Goal: Transaction & Acquisition: Purchase product/service

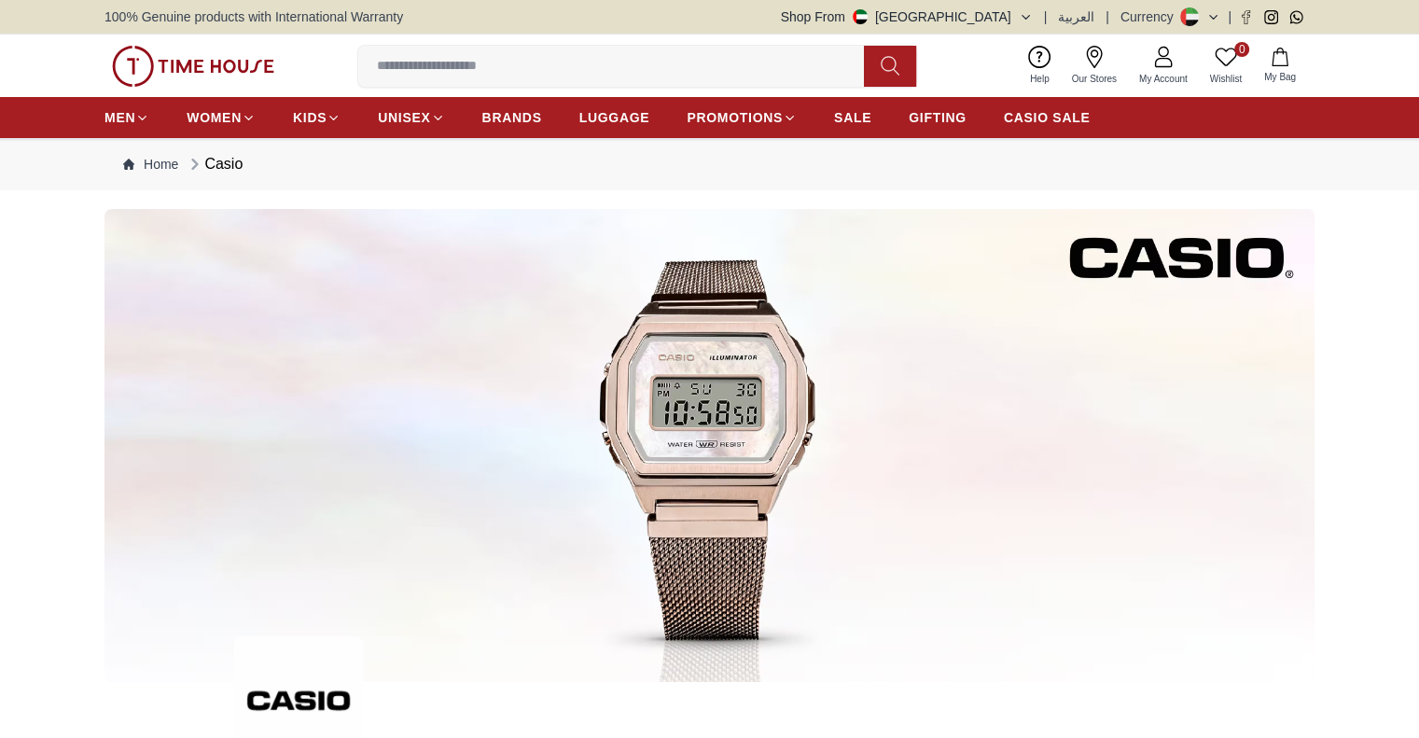
click at [856, 112] on span "SALE" at bounding box center [852, 117] width 37 height 19
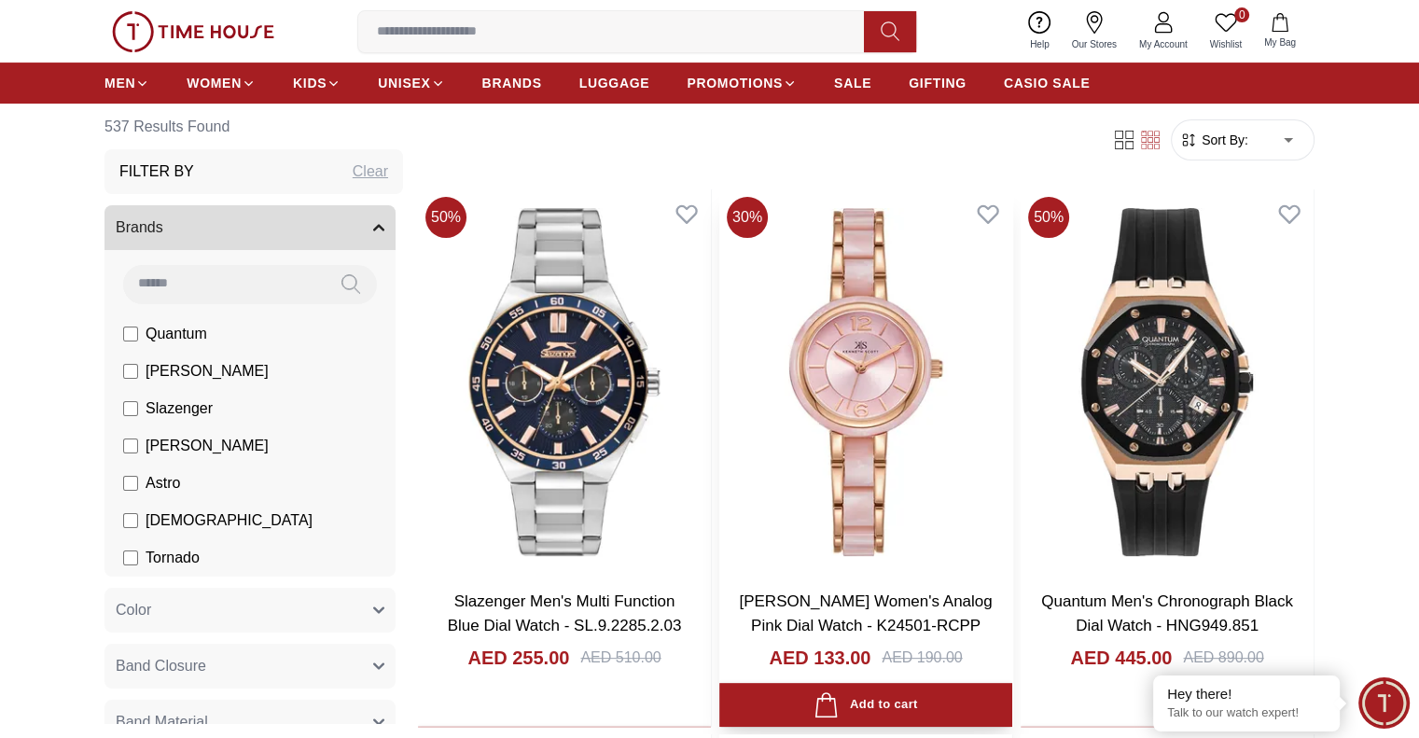
scroll to position [840, 0]
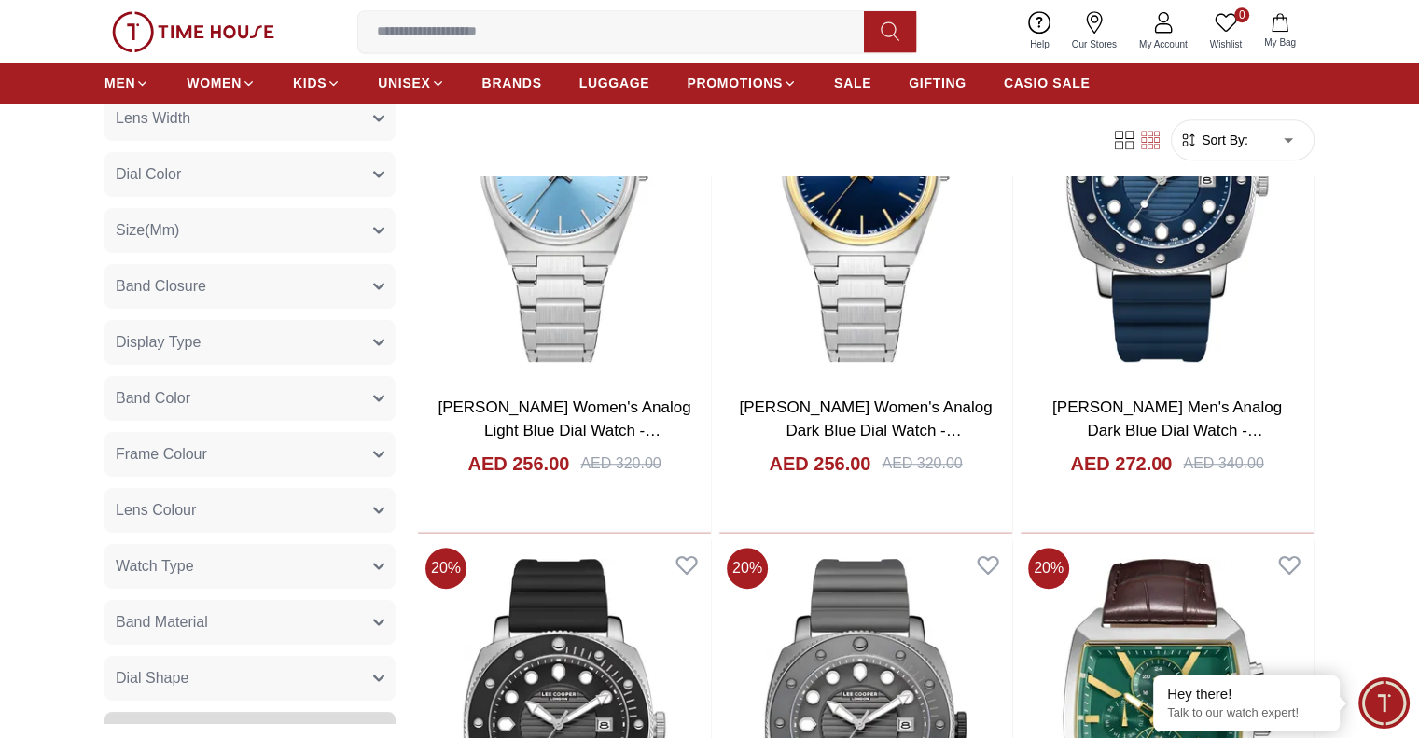
scroll to position [216, 0]
click at [234, 628] on button "Band Material" at bounding box center [249, 627] width 291 height 45
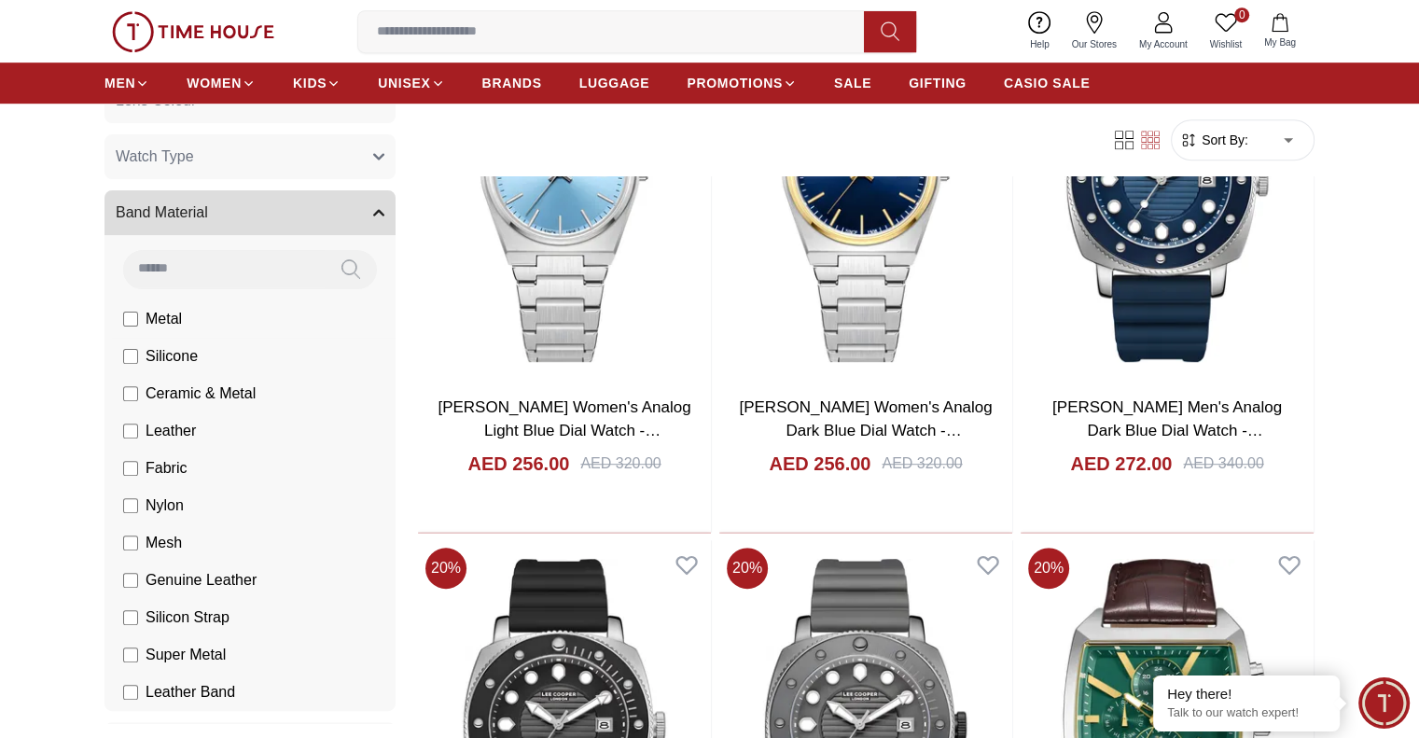
scroll to position [683, 0]
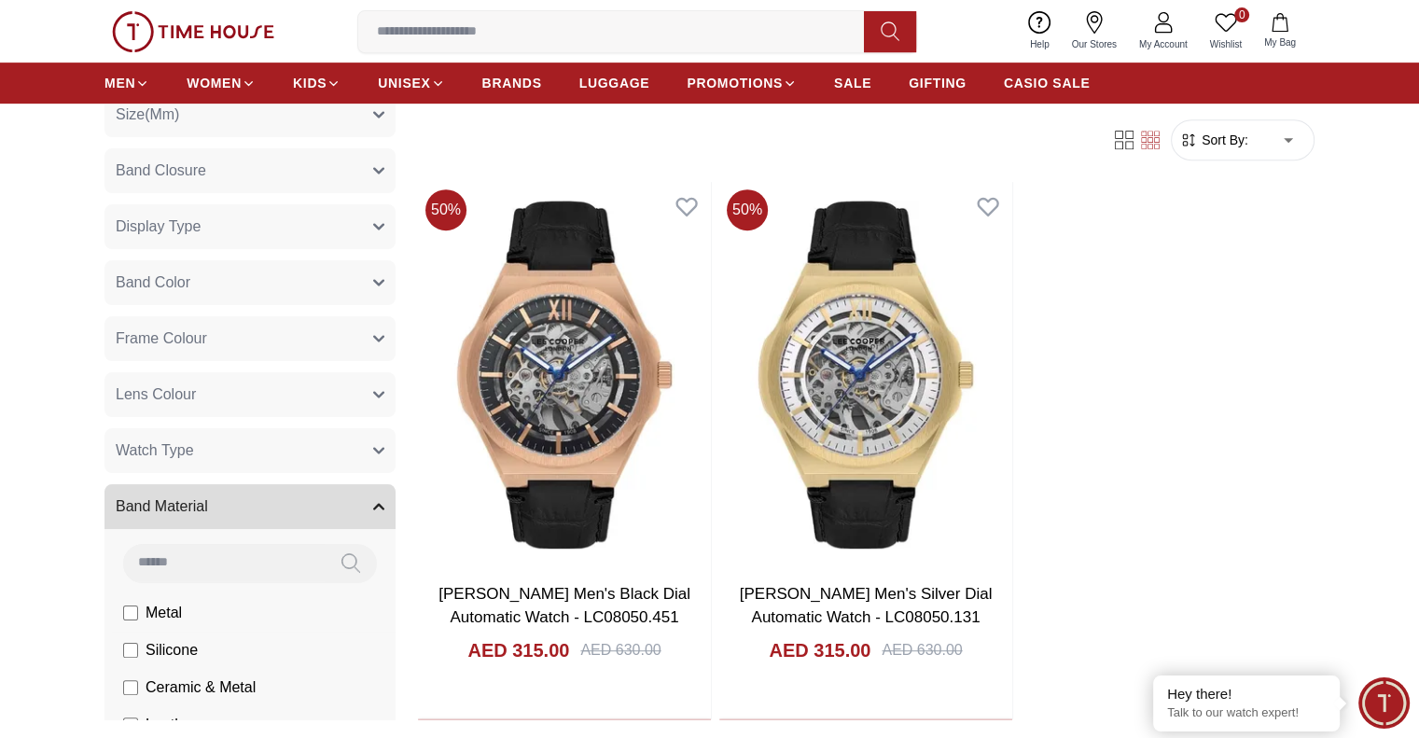
scroll to position [216, 0]
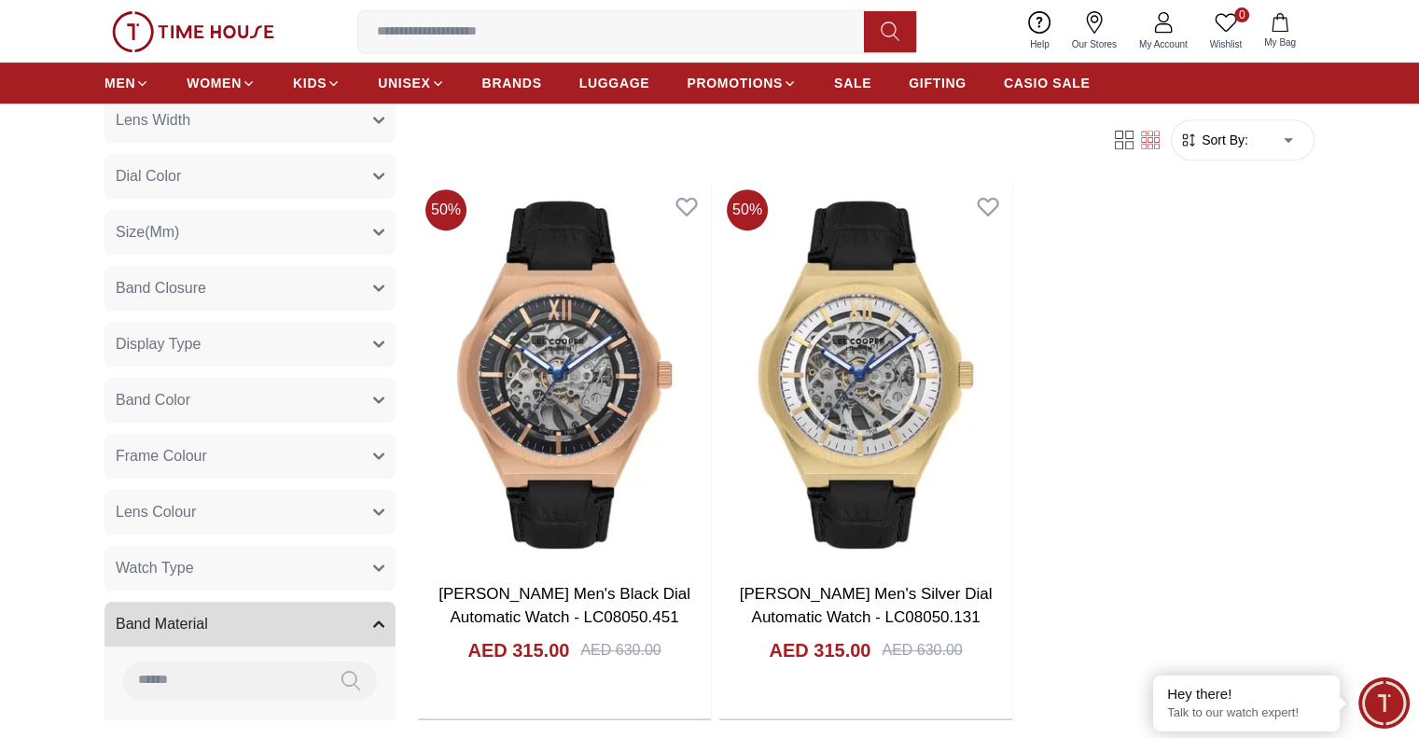
click at [224, 560] on button "Watch Type" at bounding box center [249, 568] width 291 height 45
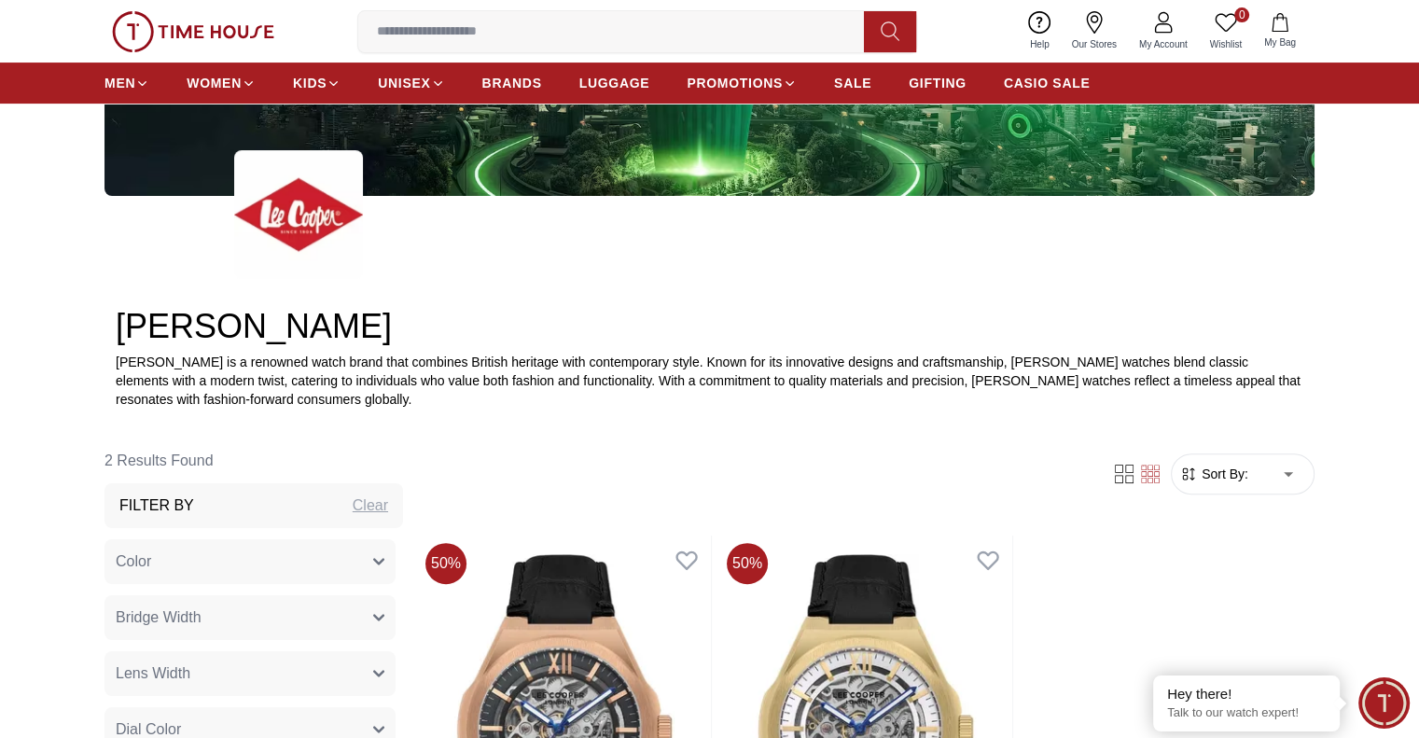
scroll to position [373, 0]
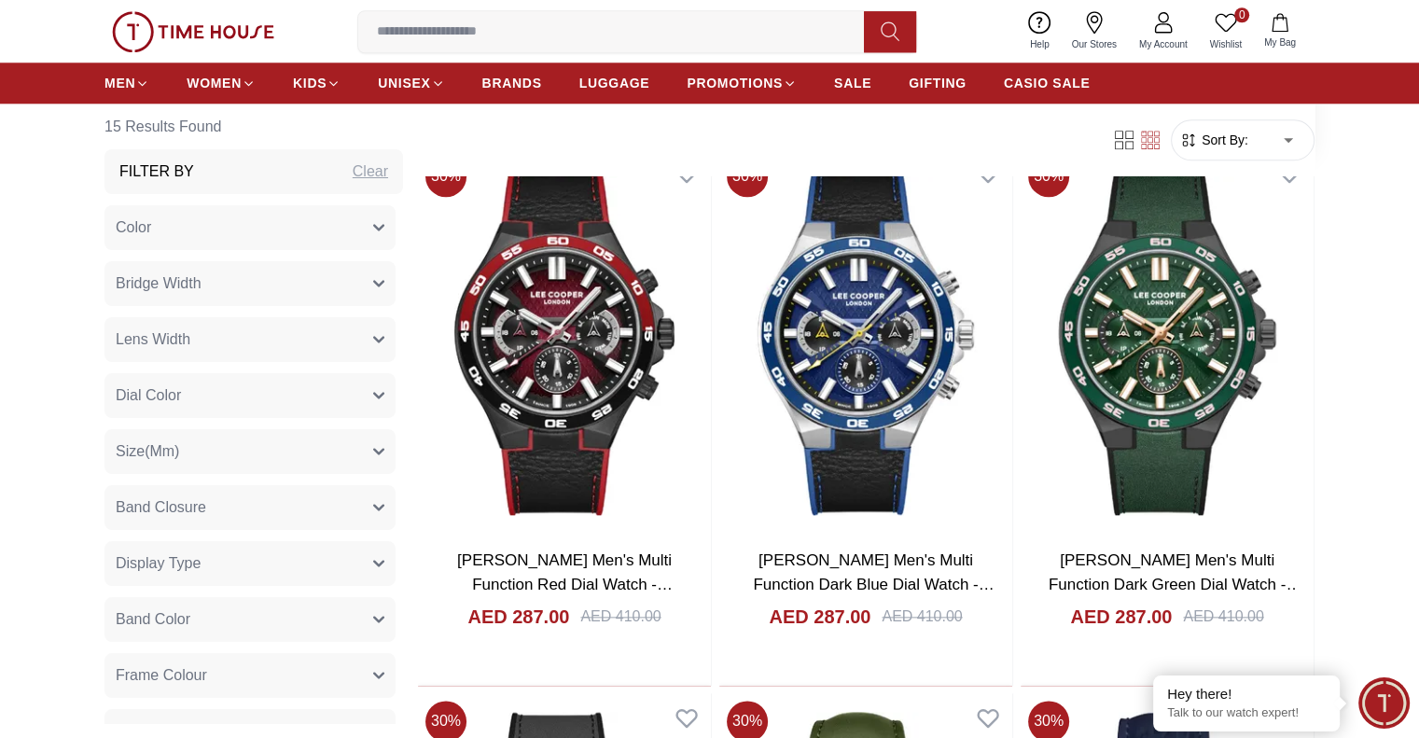
scroll to position [2052, 0]
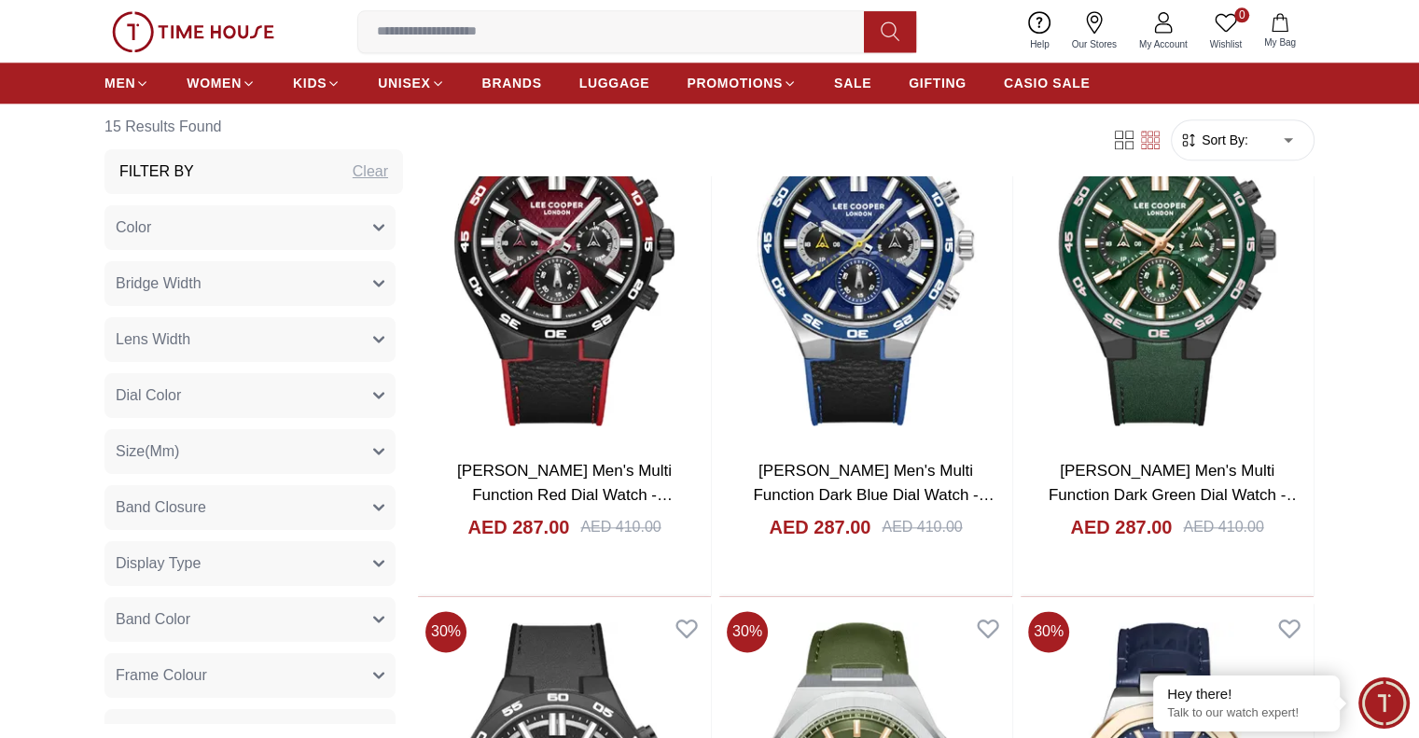
click at [1186, 140] on icon "button" at bounding box center [1188, 140] width 19 height 19
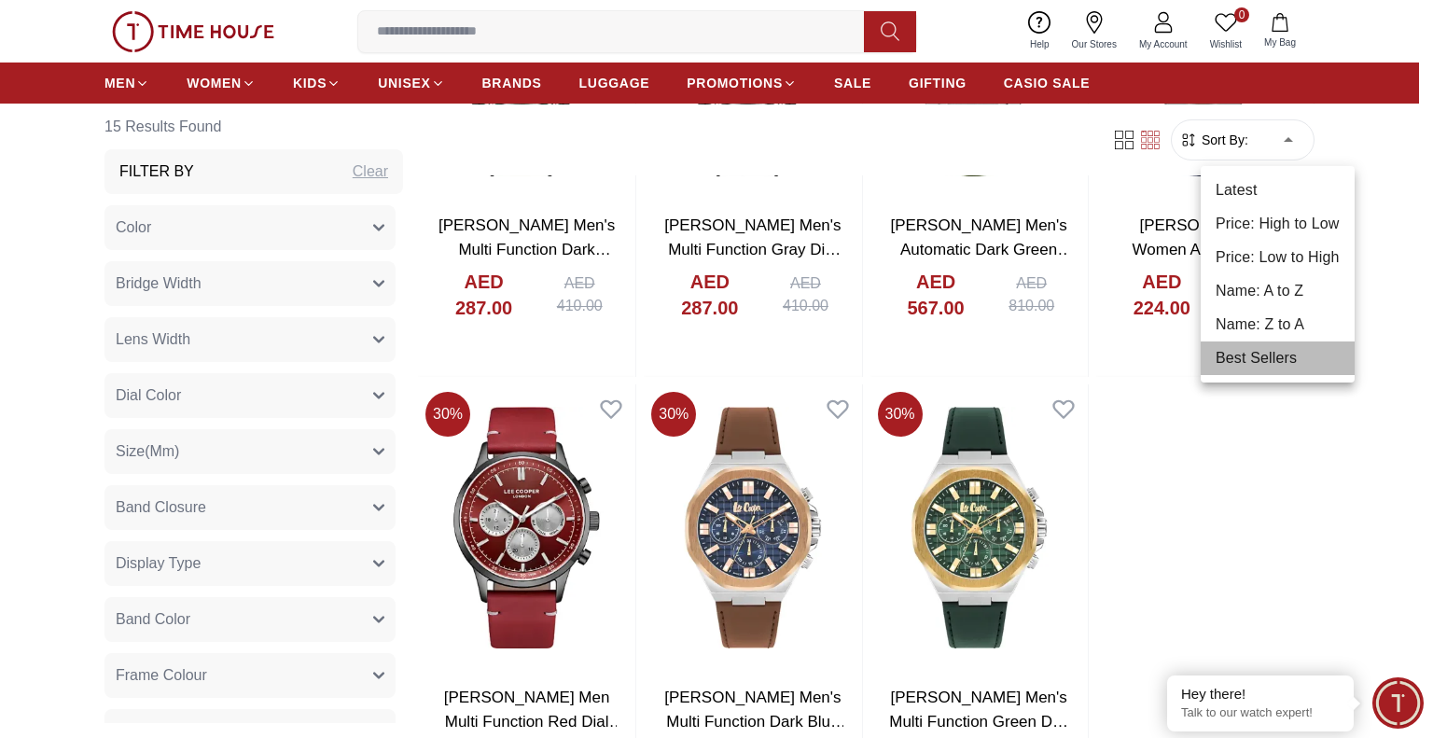
click at [1231, 367] on li "Best Sellers" at bounding box center [1278, 358] width 154 height 34
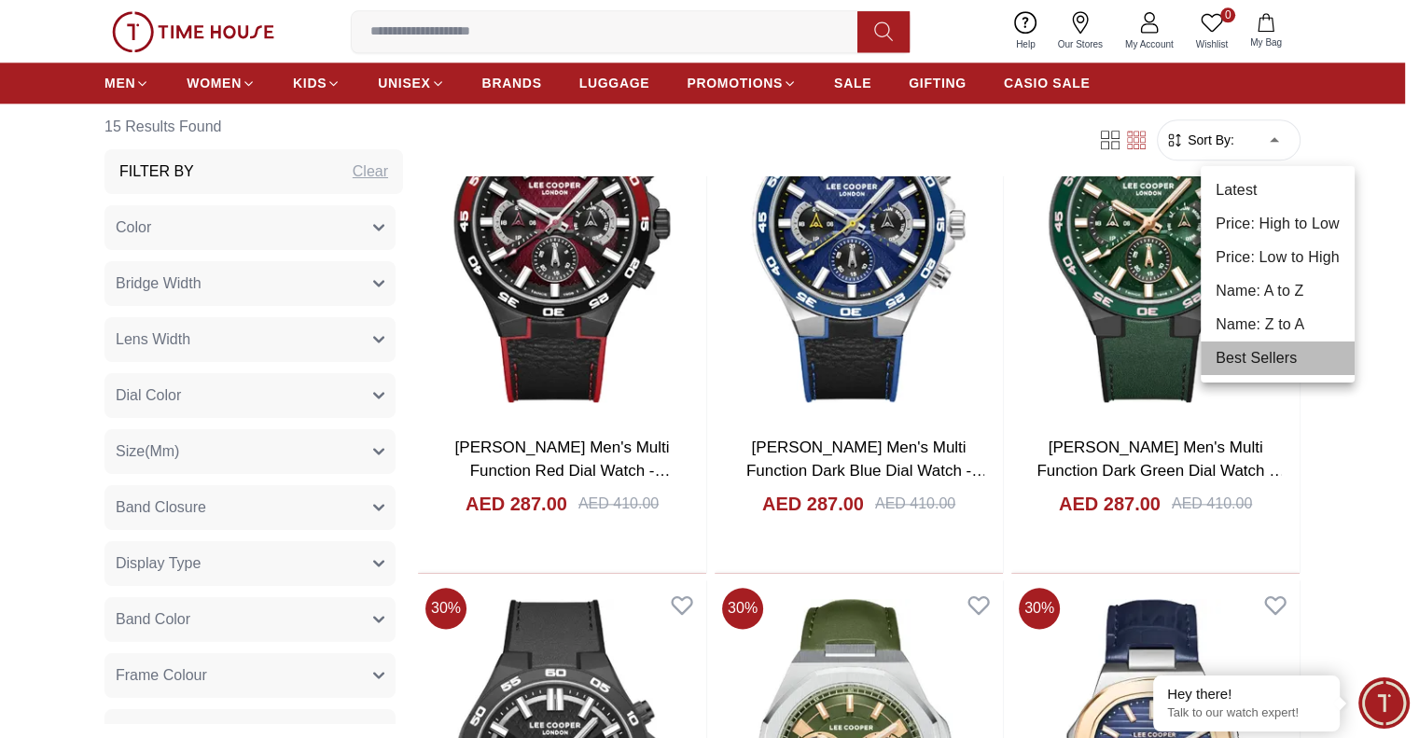
scroll to position [1517, 0]
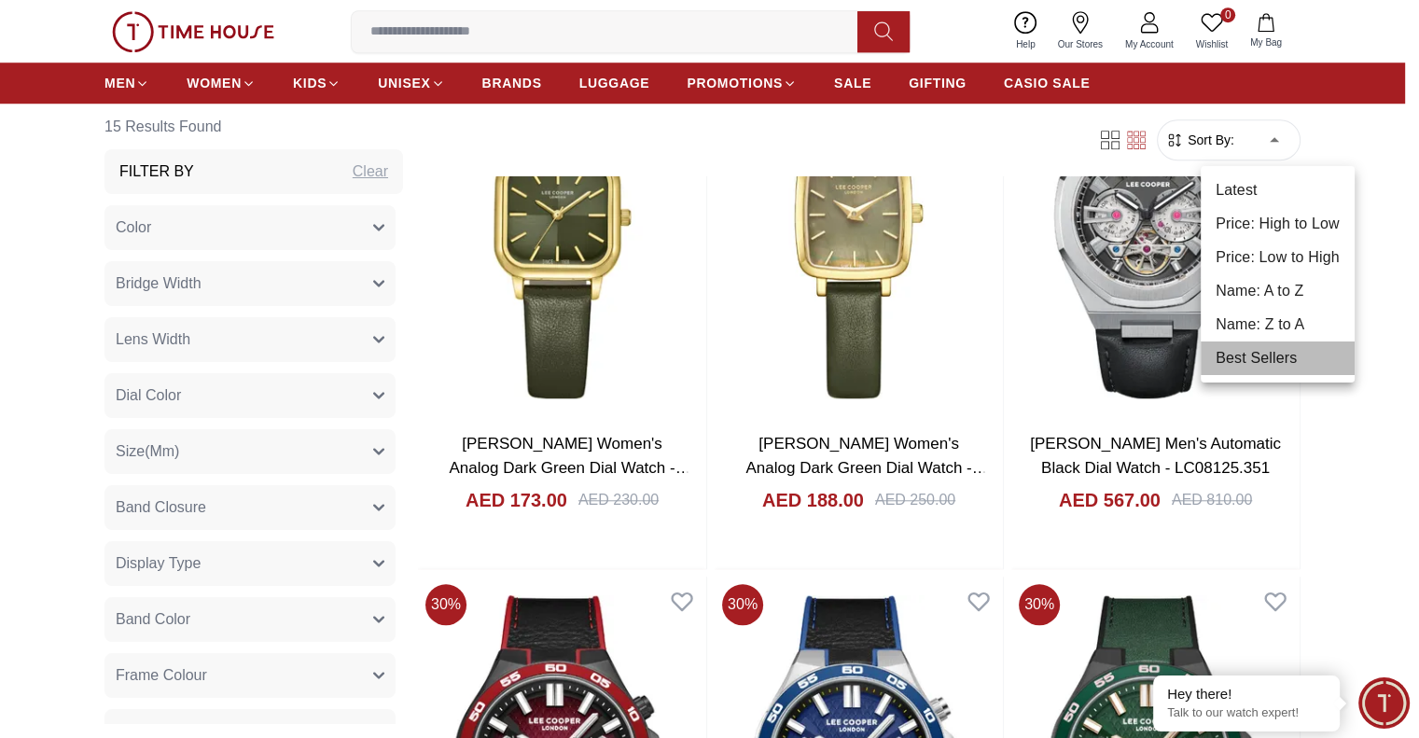
type input "*"
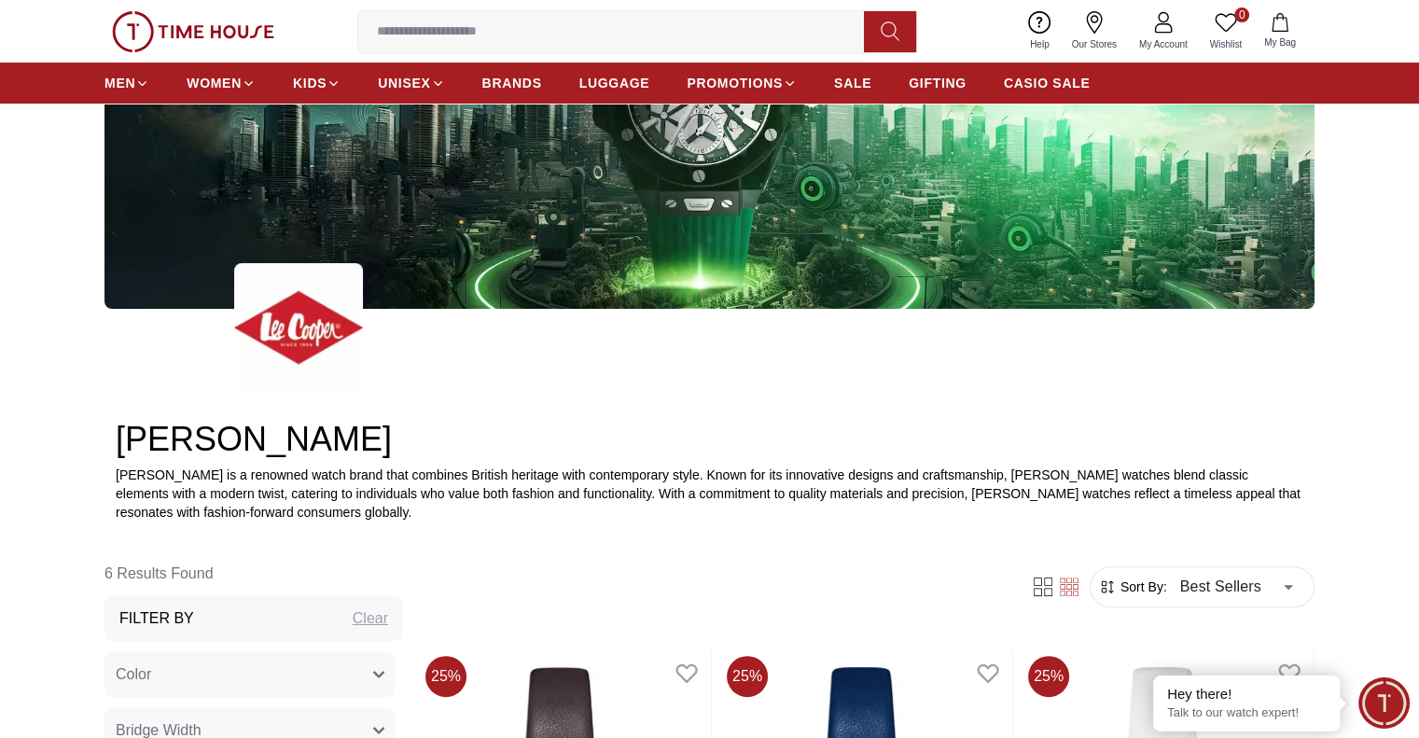
scroll to position [653, 0]
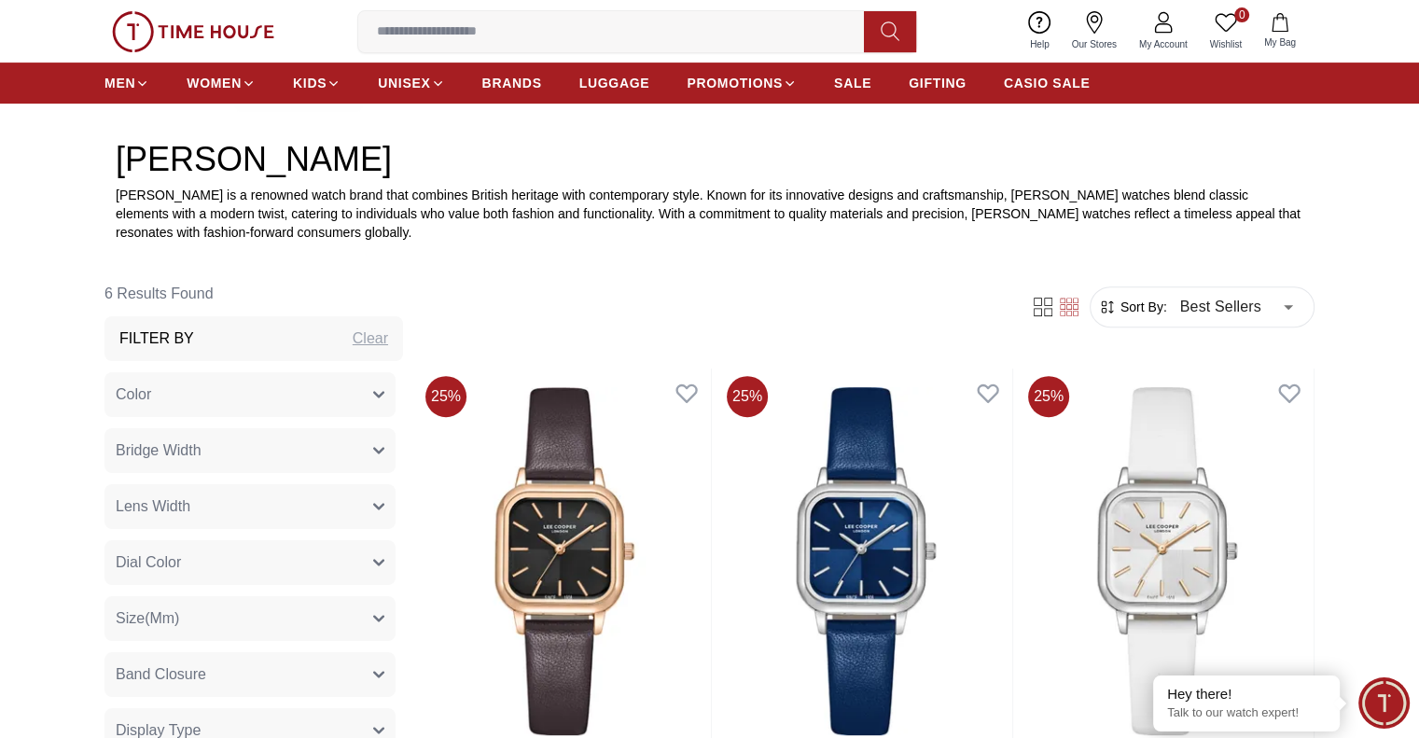
click at [1069, 306] on icon at bounding box center [1069, 307] width 19 height 19
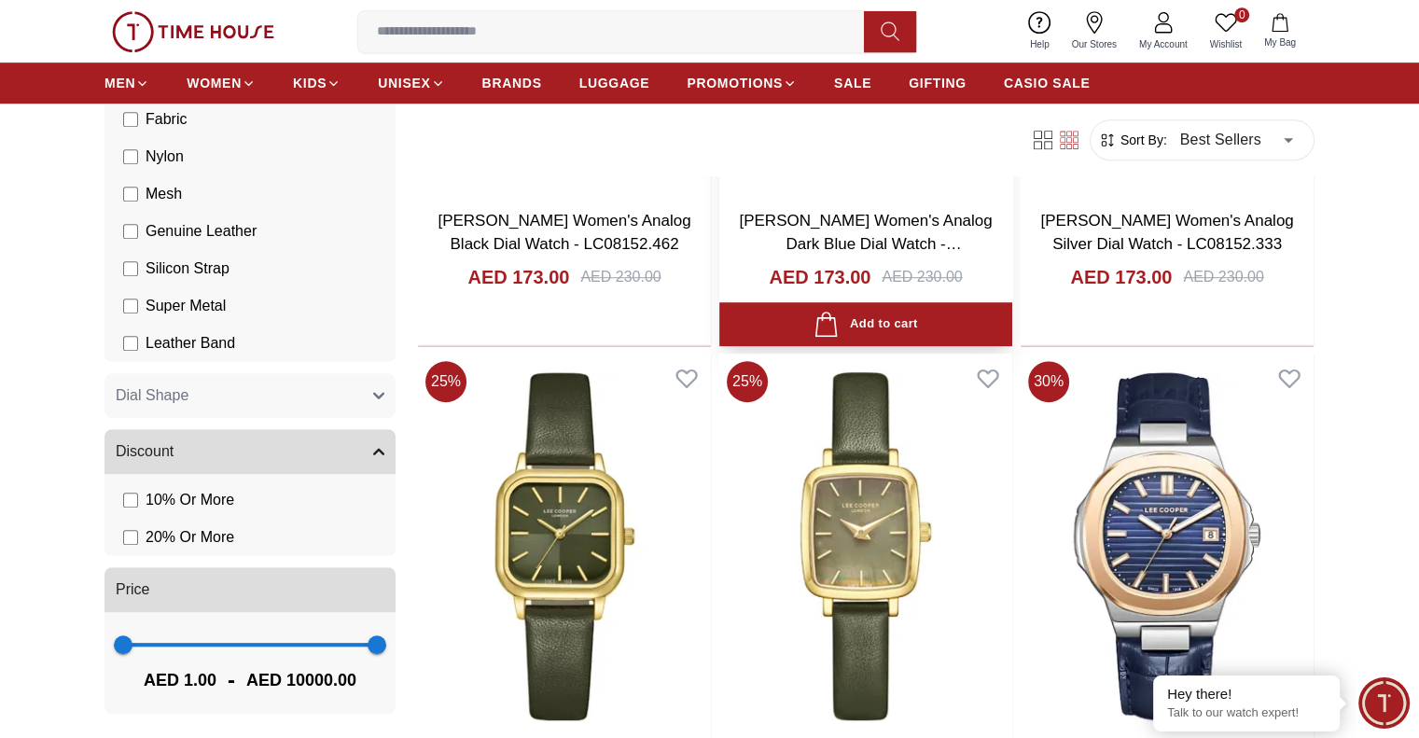
scroll to position [1586, 0]
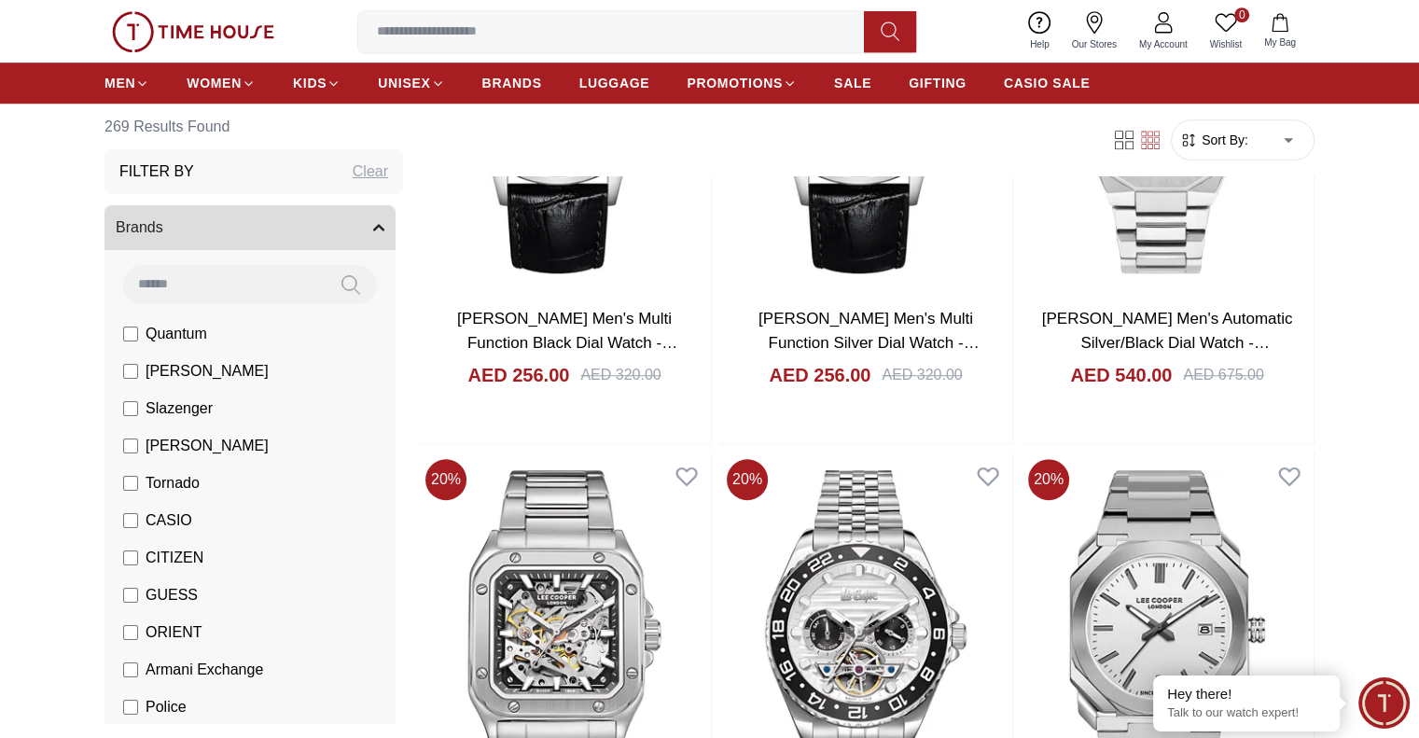
scroll to position [1493, 0]
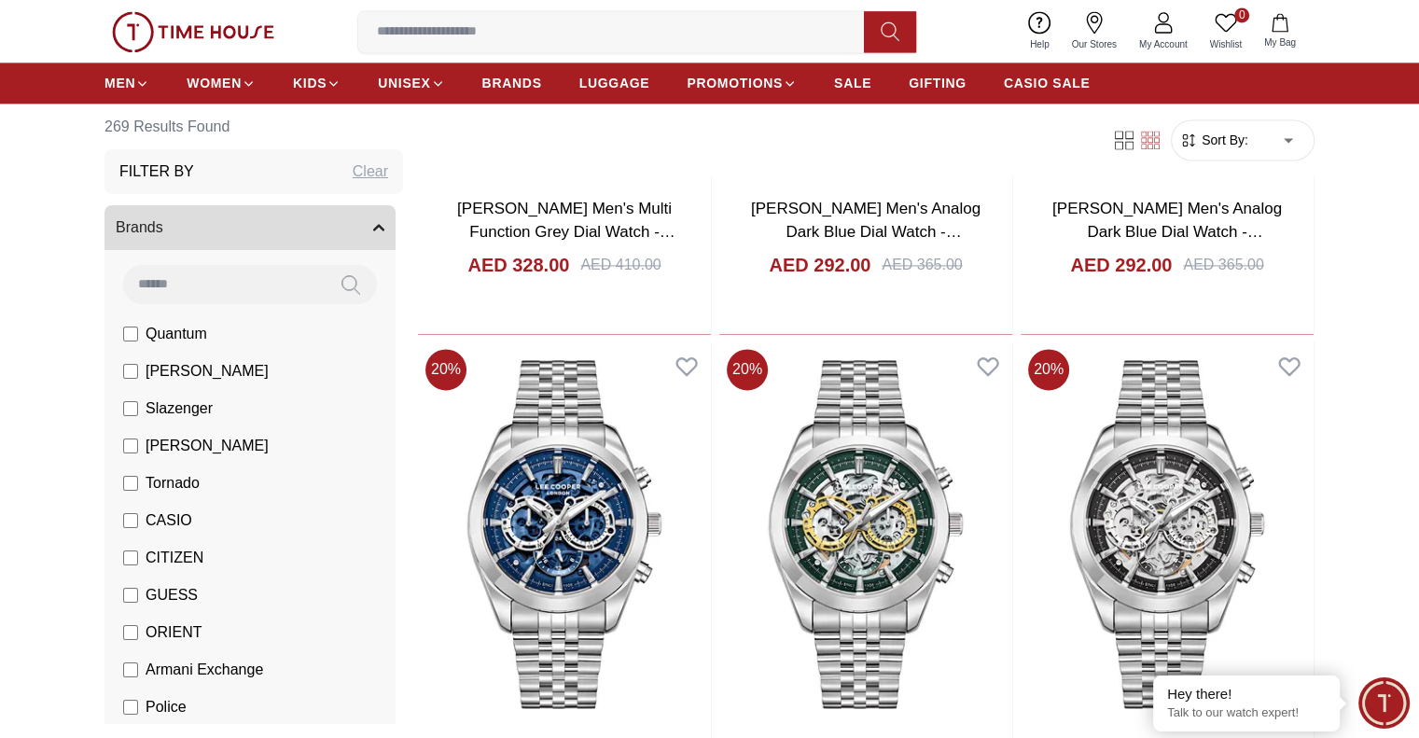
scroll to position [2706, 0]
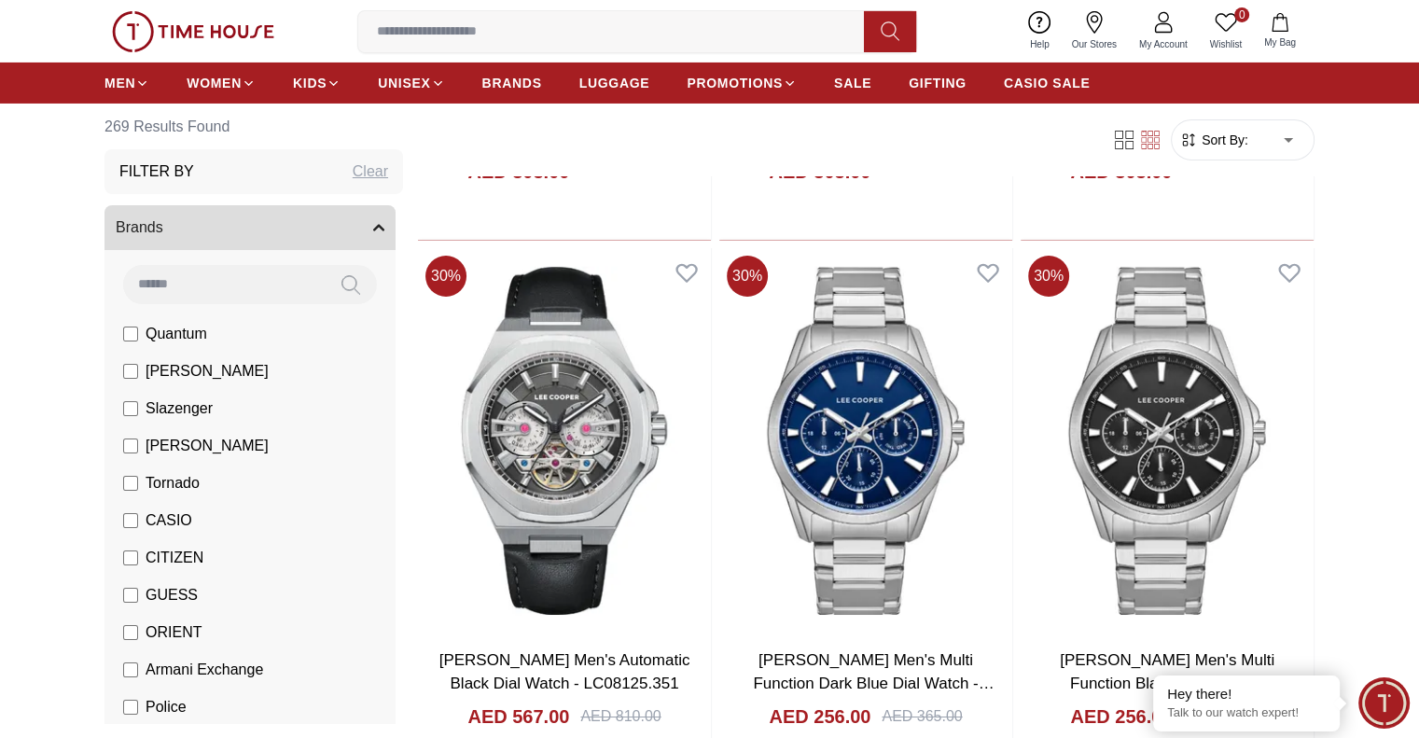
scroll to position [6624, 0]
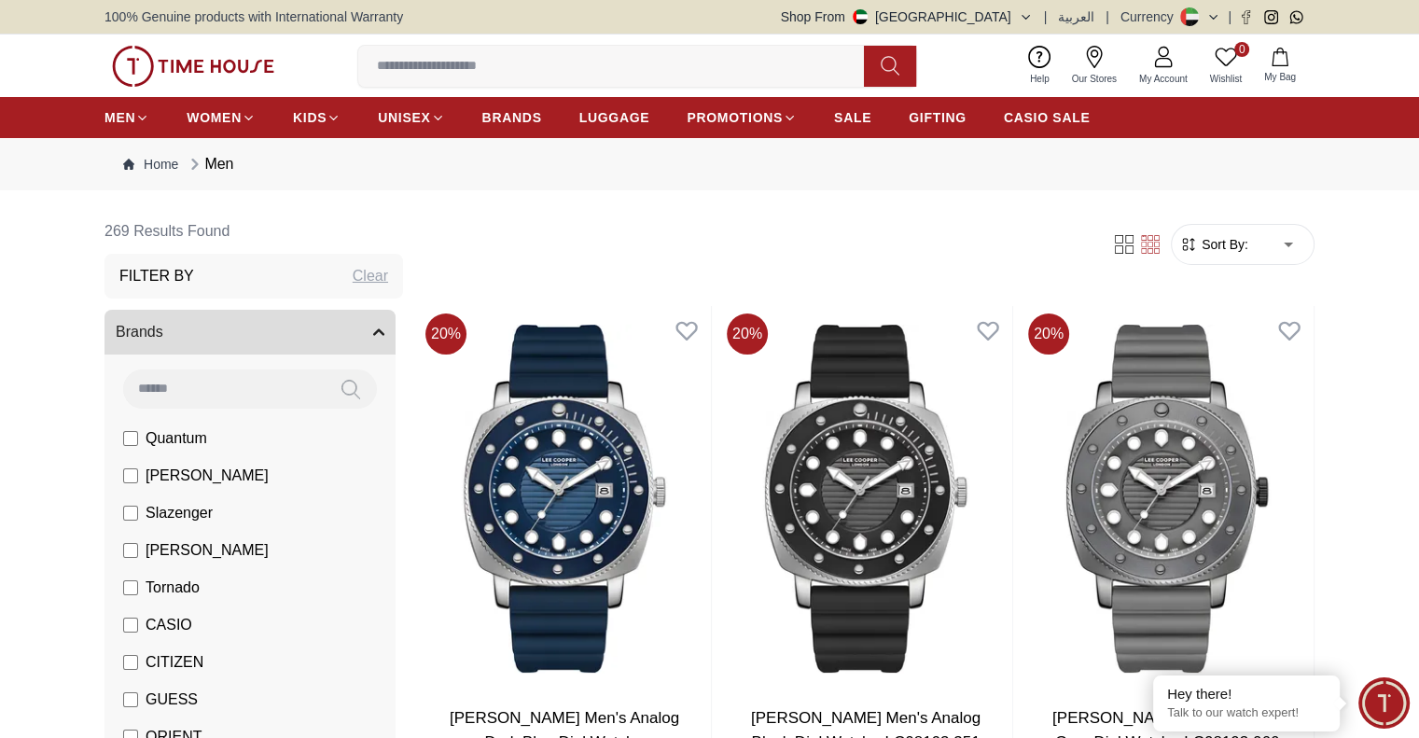
click at [497, 78] on input at bounding box center [618, 66] width 521 height 37
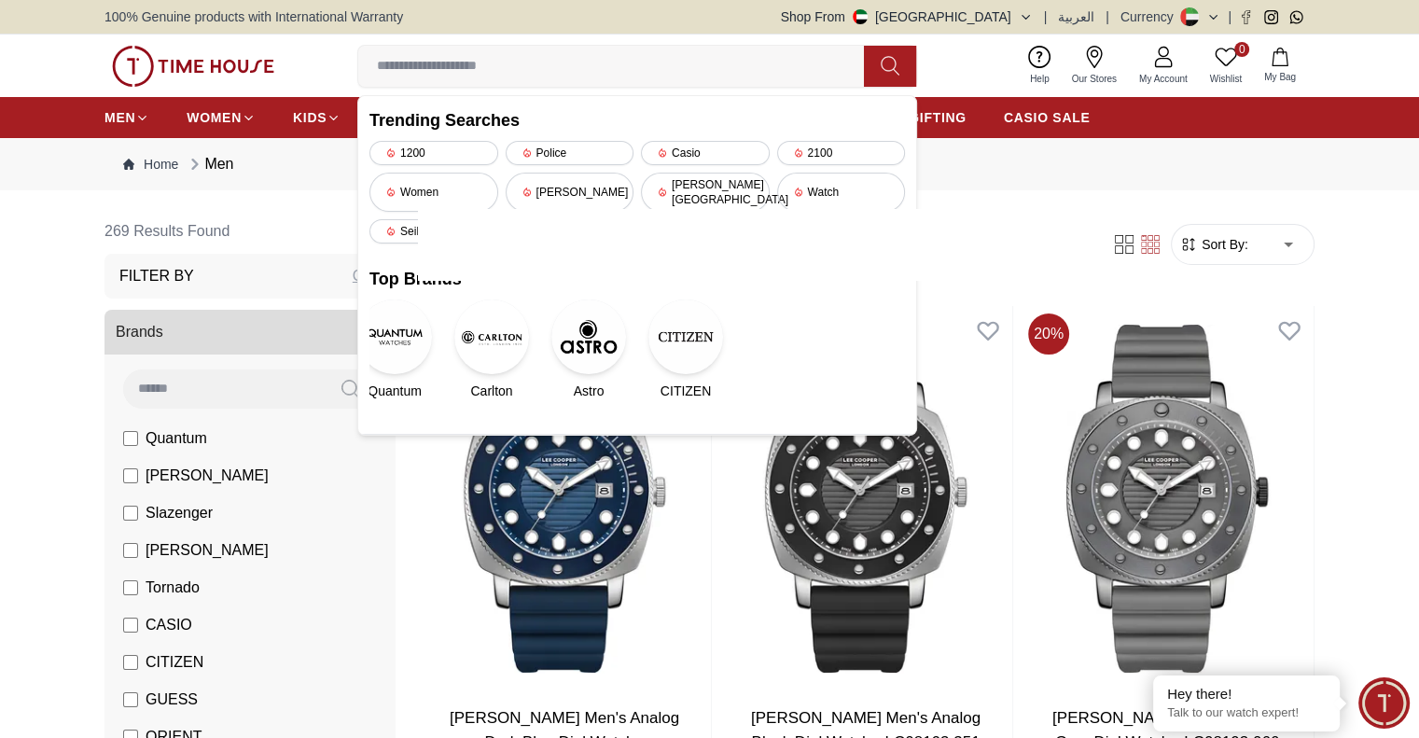
paste input "**********"
type input "**********"
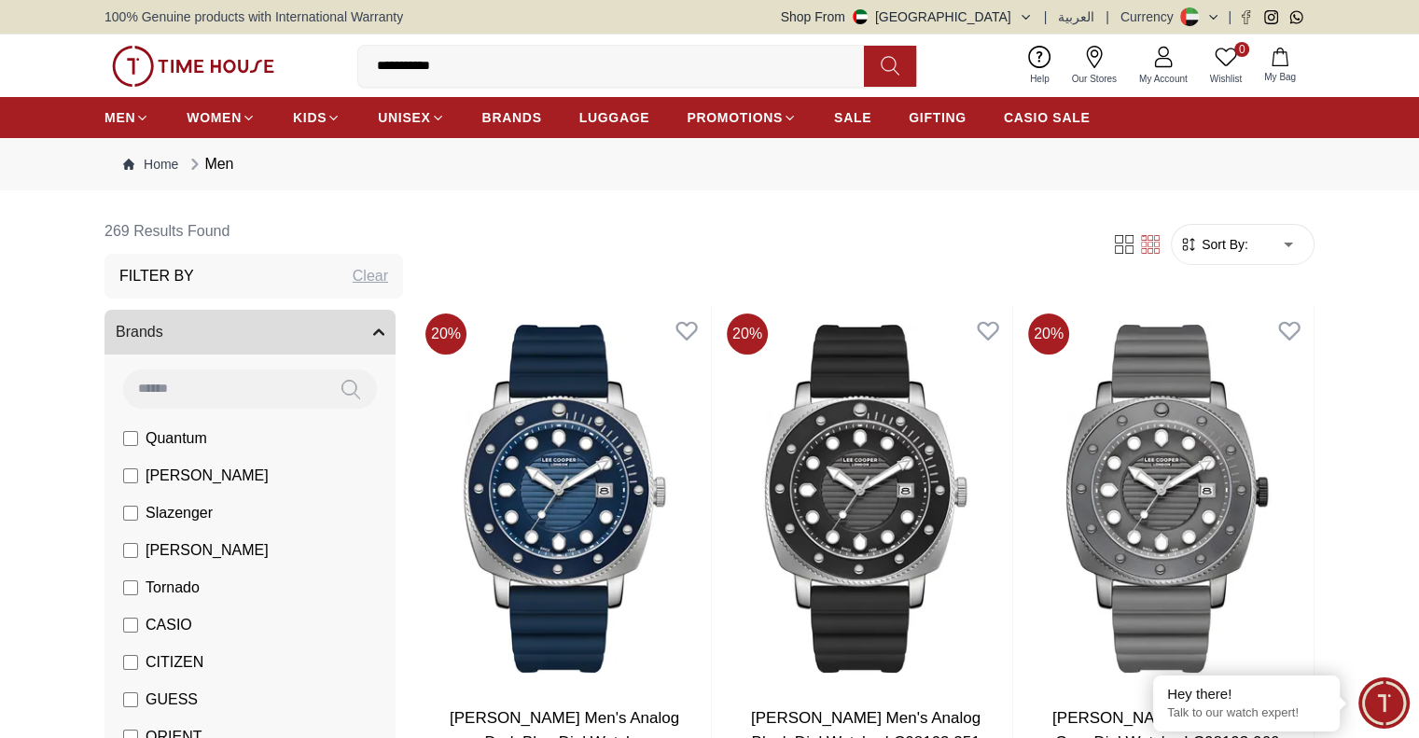
click at [892, 63] on icon at bounding box center [890, 65] width 19 height 21
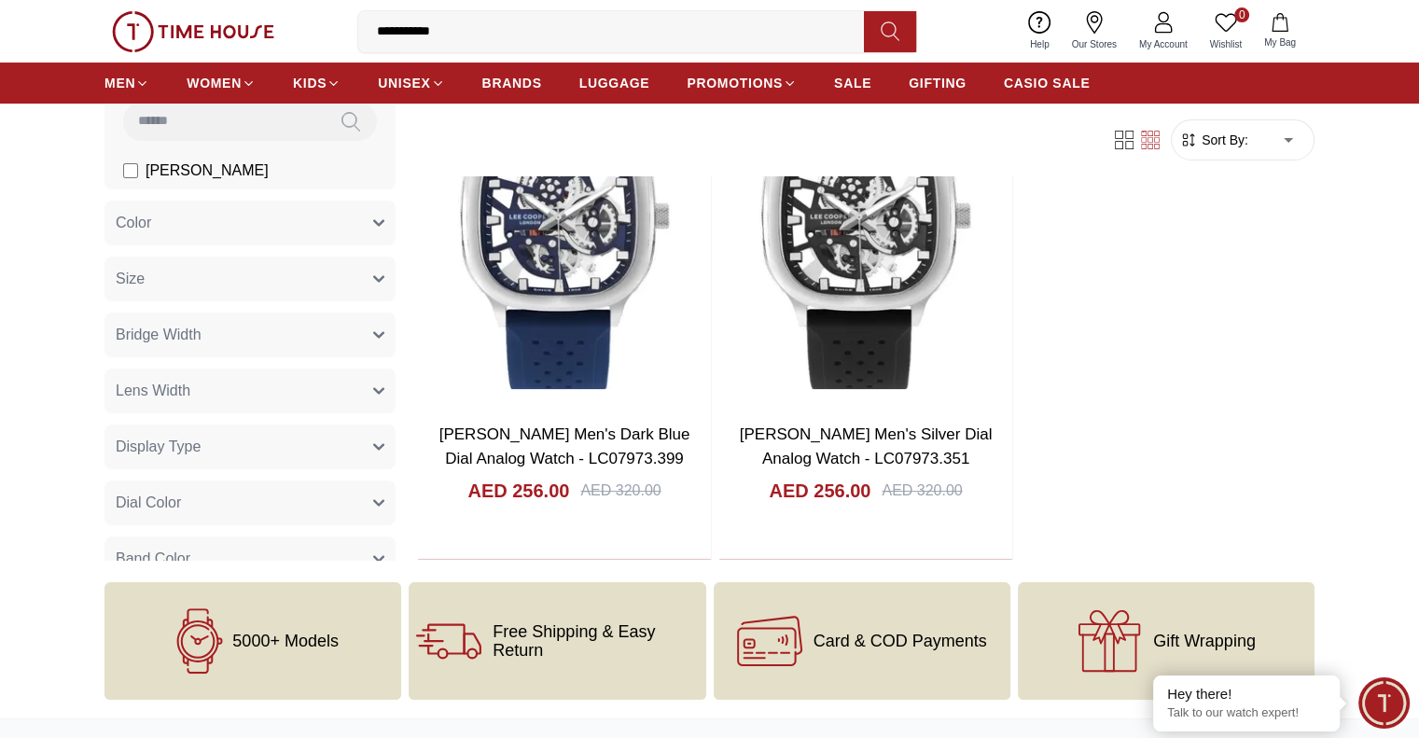
scroll to position [187, 0]
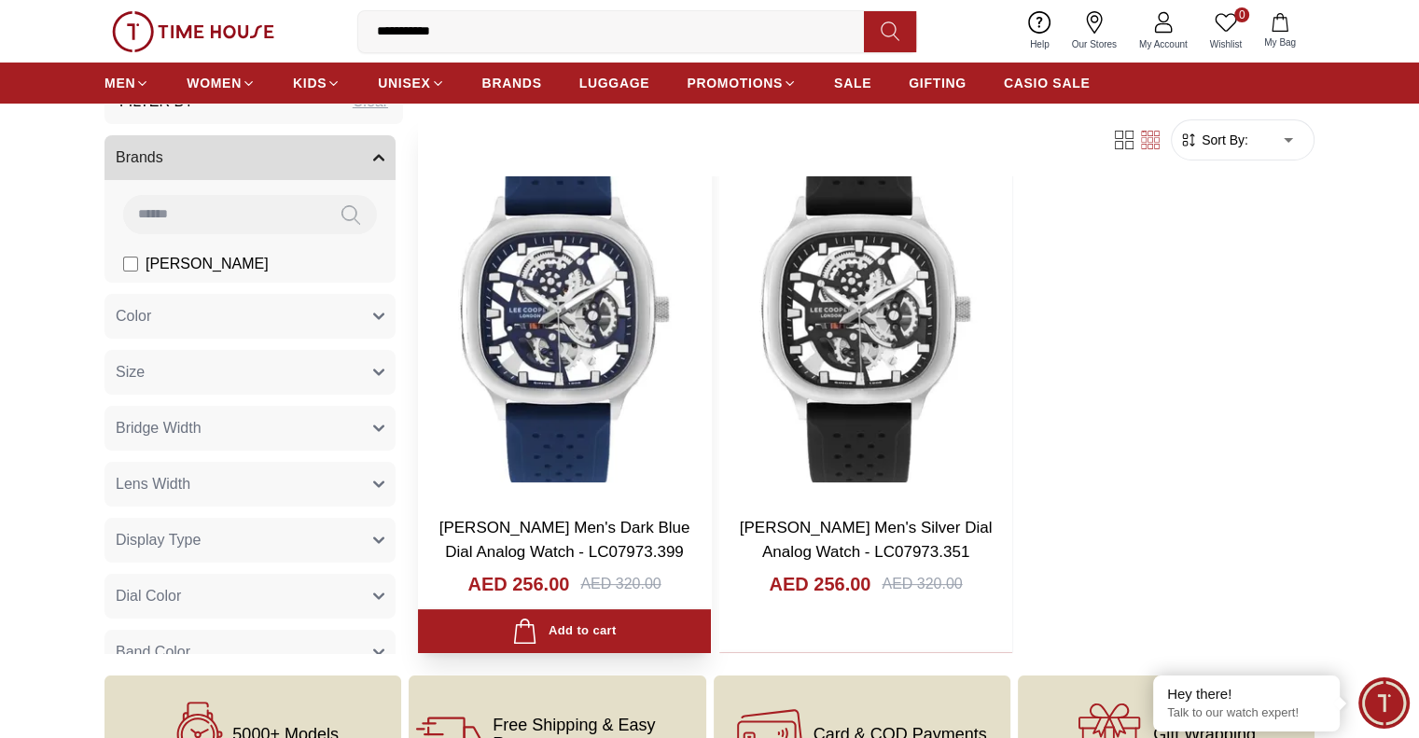
click at [526, 271] on img at bounding box center [564, 308] width 293 height 385
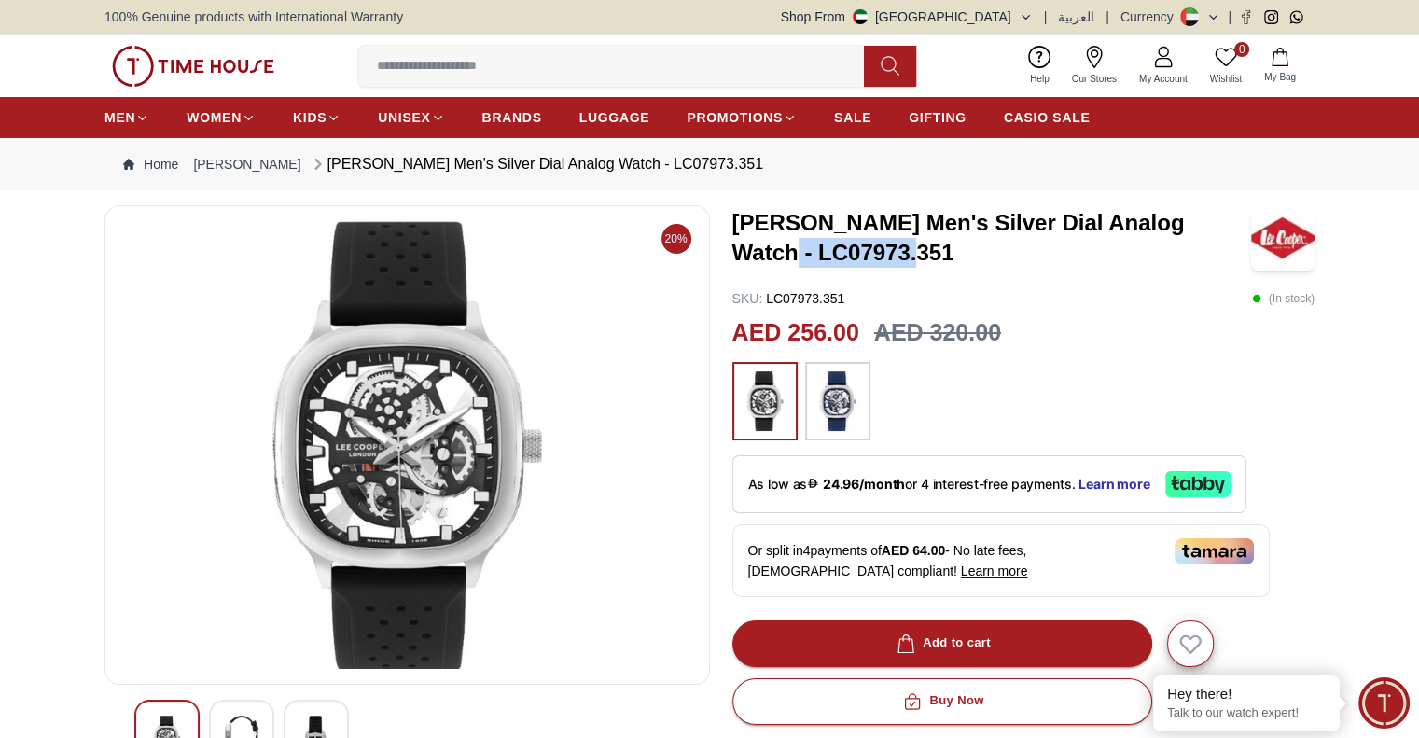
drag, startPoint x: 870, startPoint y: 253, endPoint x: 725, endPoint y: 265, distance: 146.0
click at [725, 265] on div "20% [PERSON_NAME] Men's Silver Dial Analog Watch - LC07973.351 SKU : LC07973.35…" at bounding box center [709, 678] width 1210 height 947
copy h3 "LC07973.351"
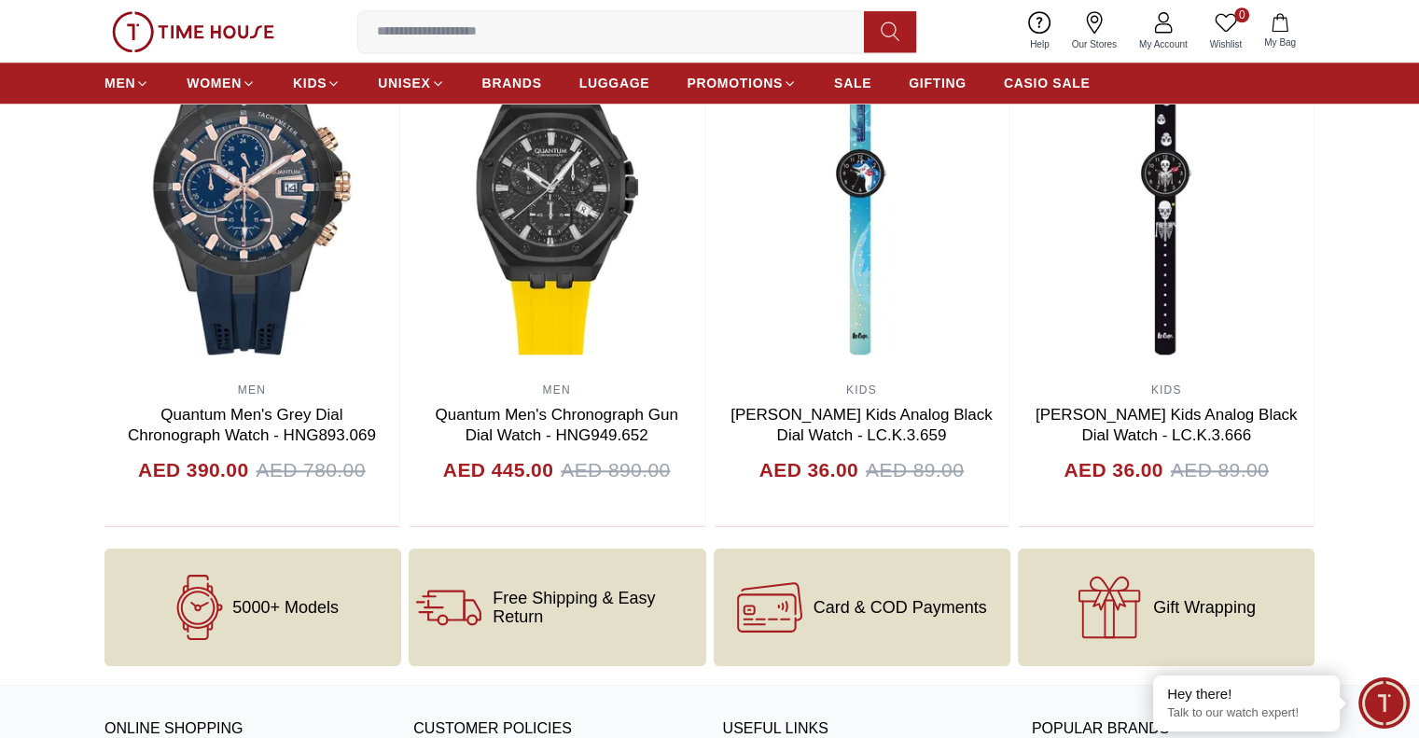
scroll to position [2332, 0]
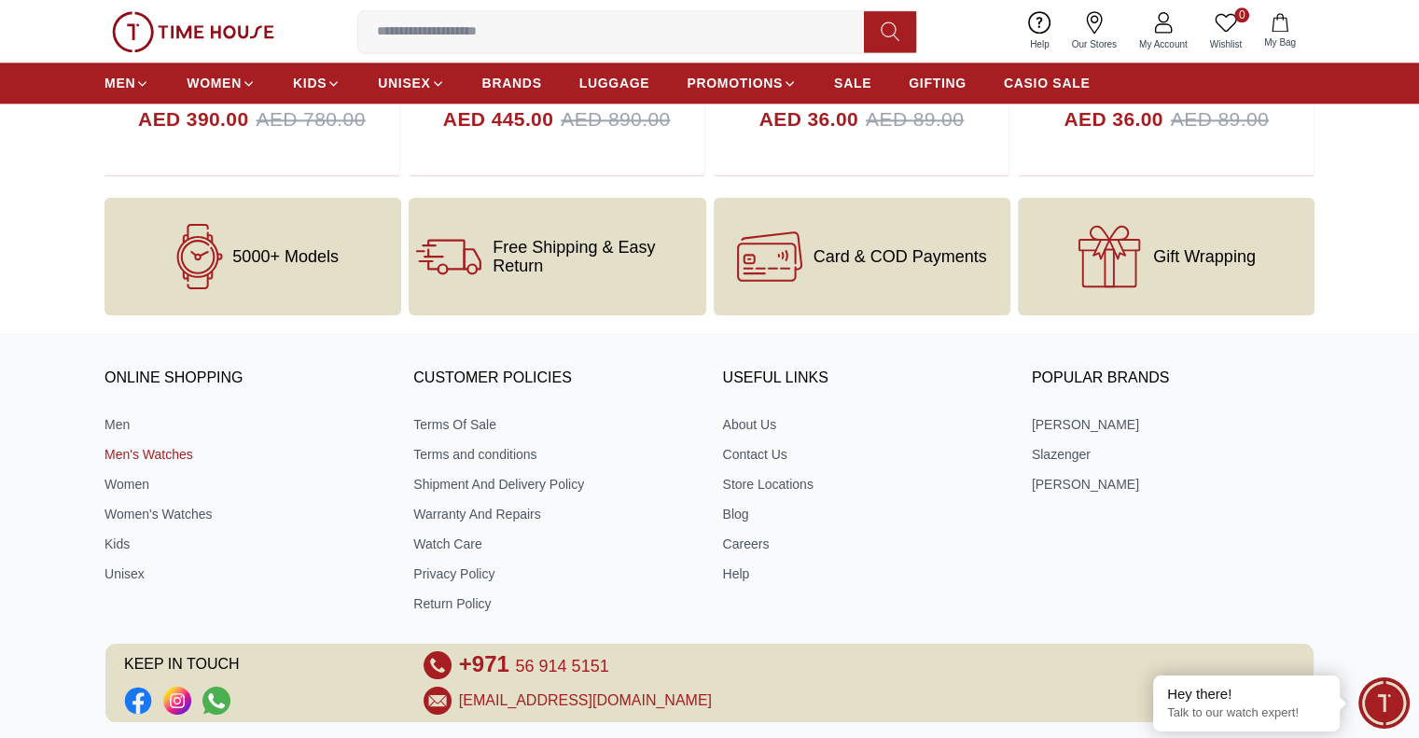
click at [157, 457] on link "Men's Watches" at bounding box center [245, 454] width 283 height 19
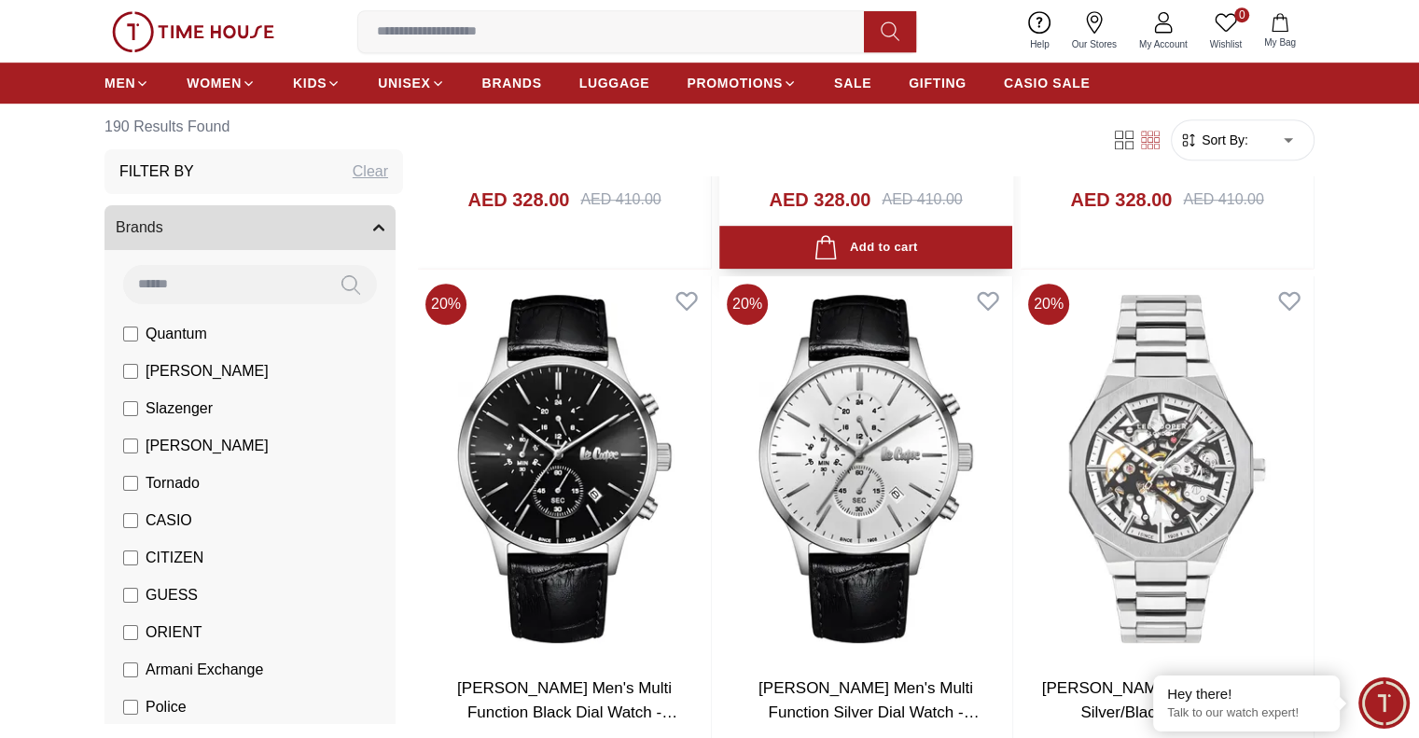
scroll to position [1493, 0]
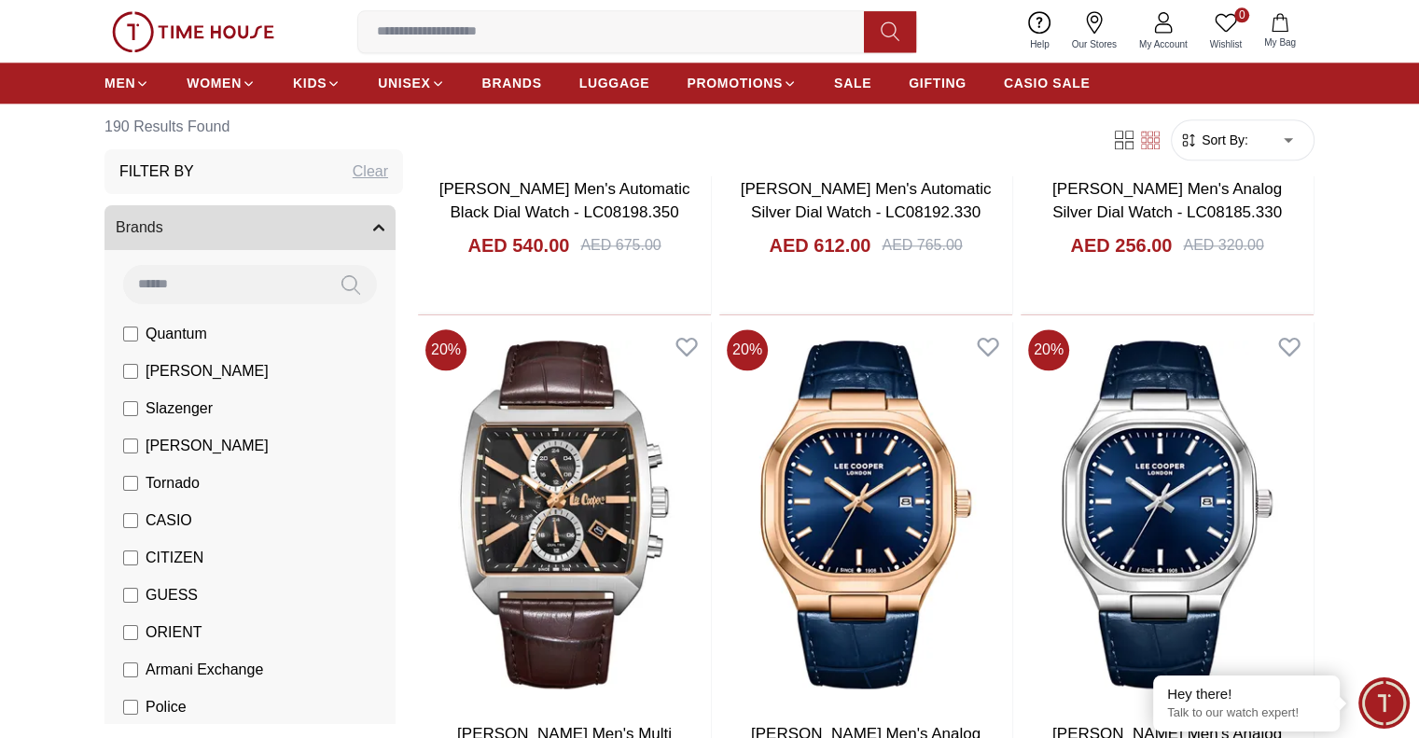
scroll to position [2239, 0]
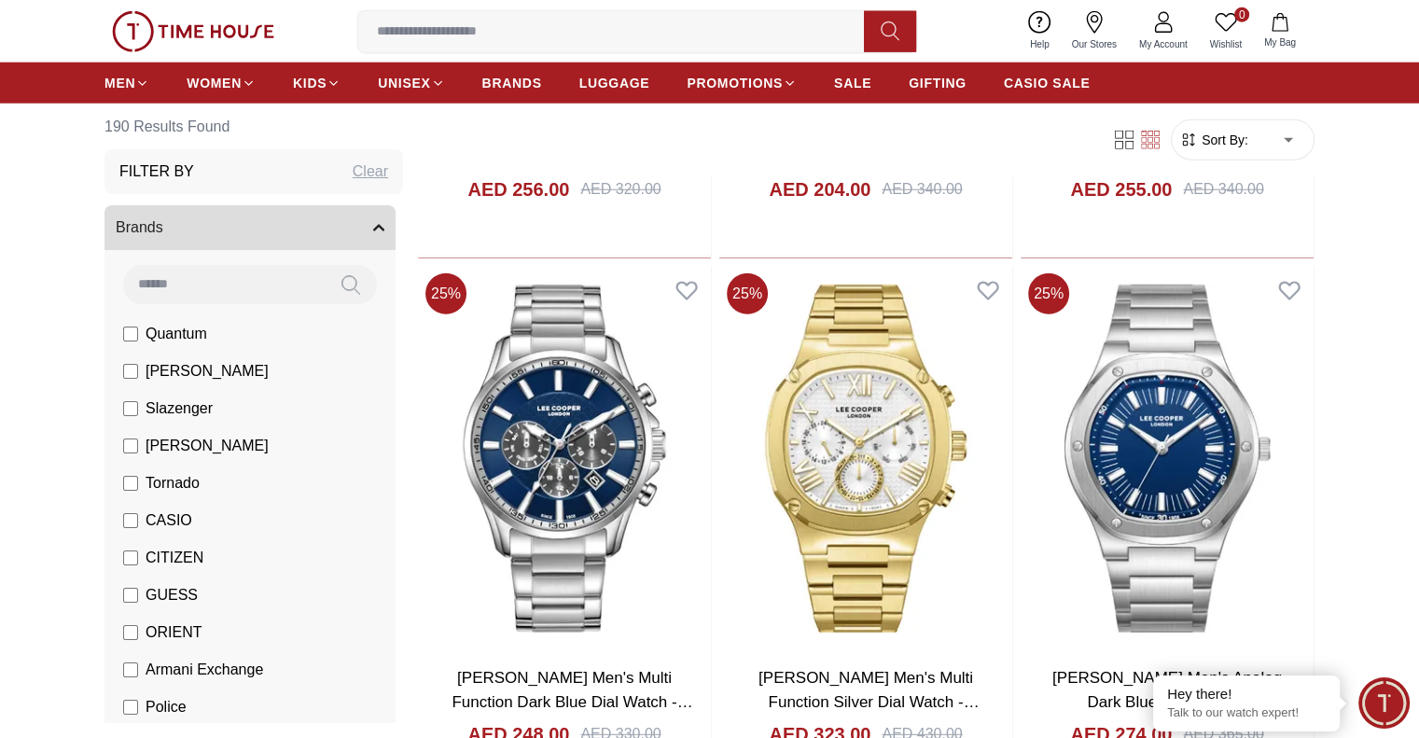
scroll to position [5225, 0]
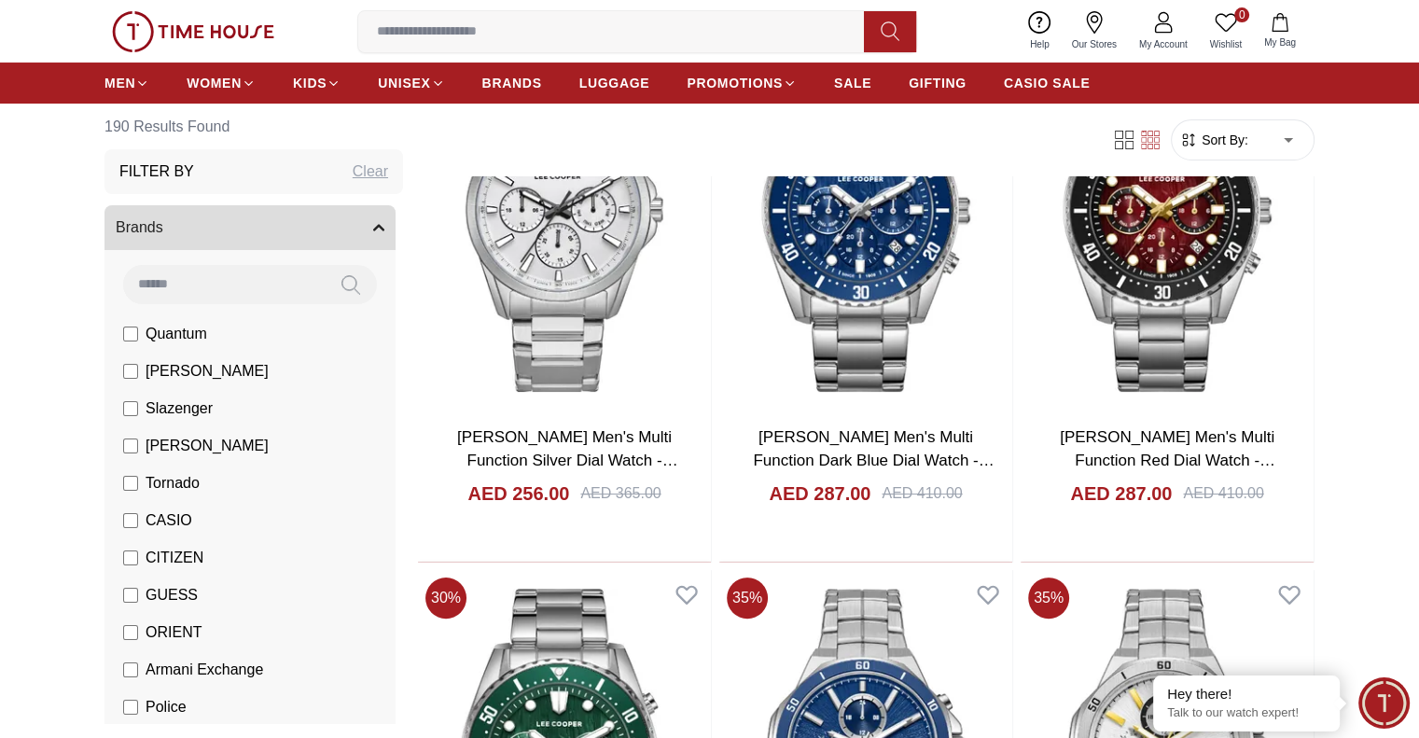
scroll to position [7650, 0]
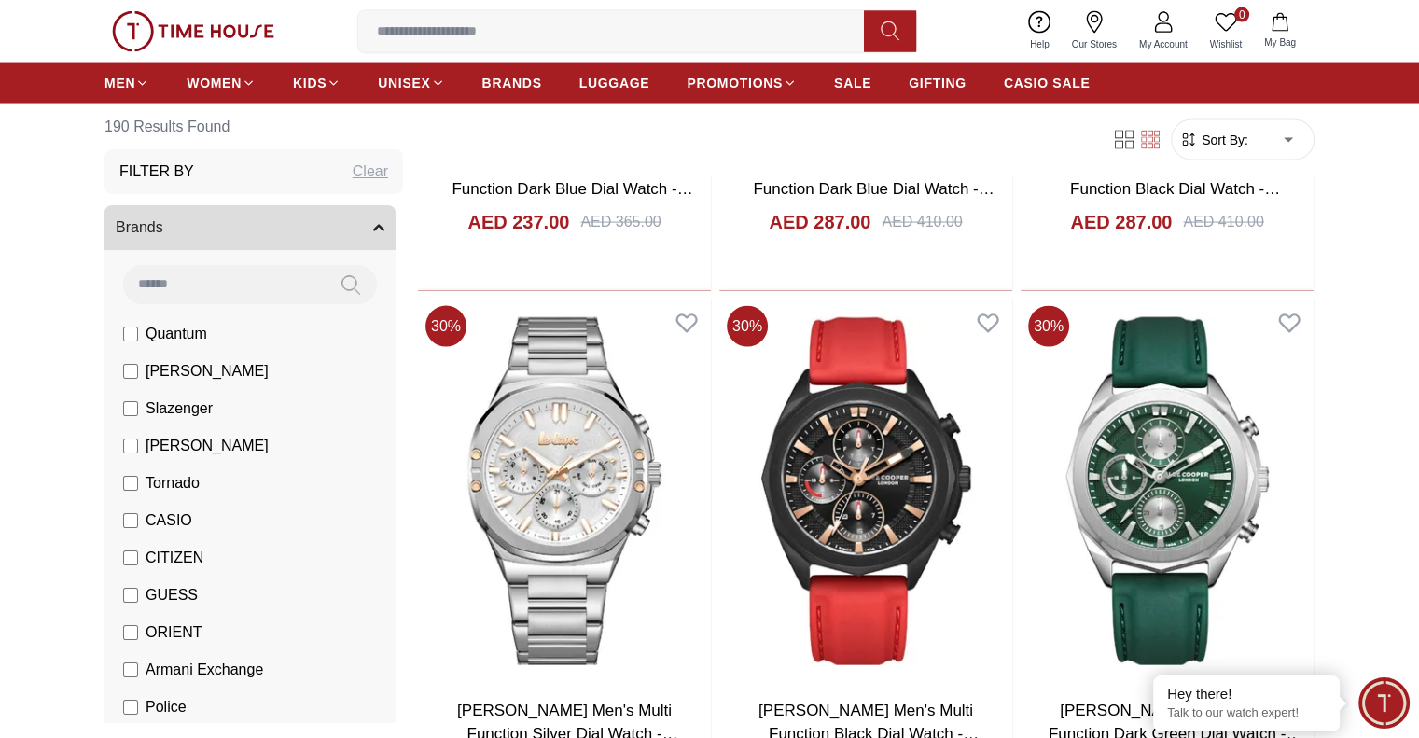
scroll to position [11009, 0]
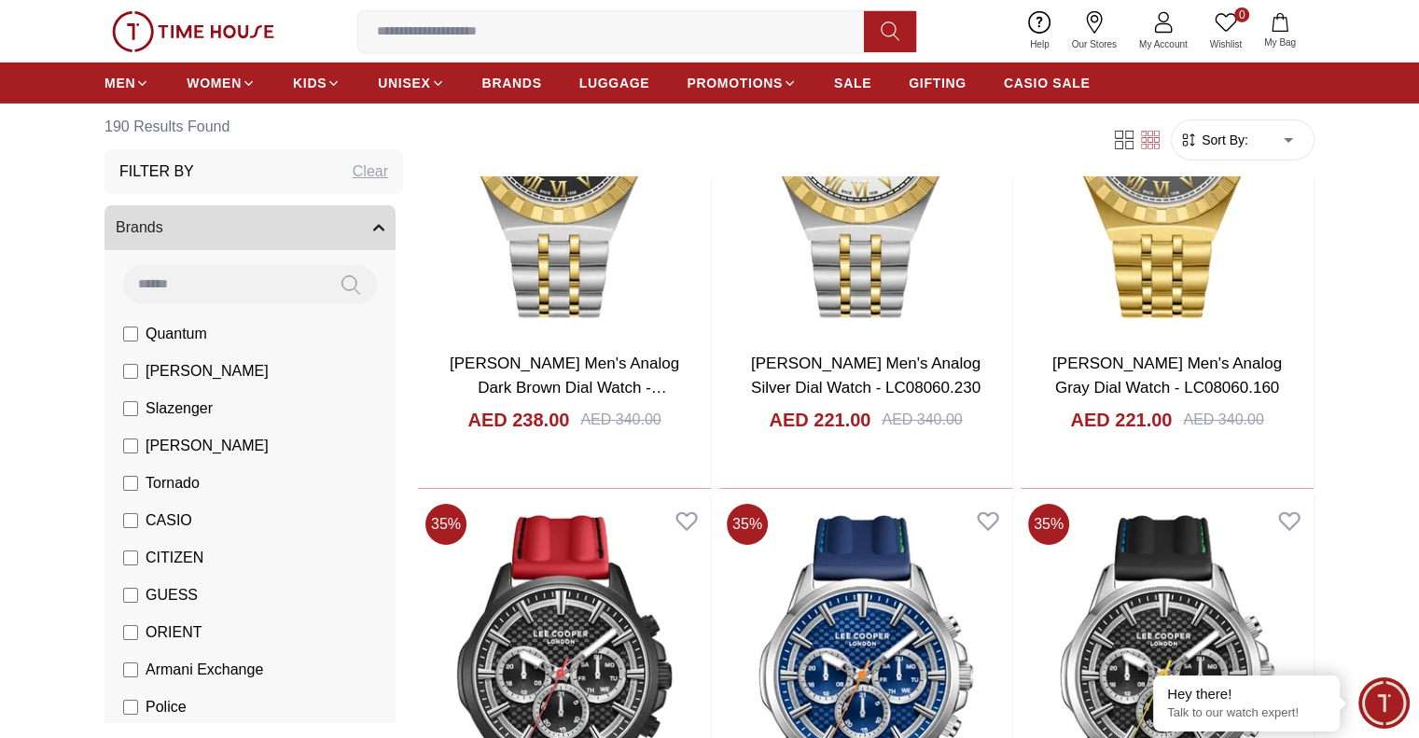
scroll to position [13435, 0]
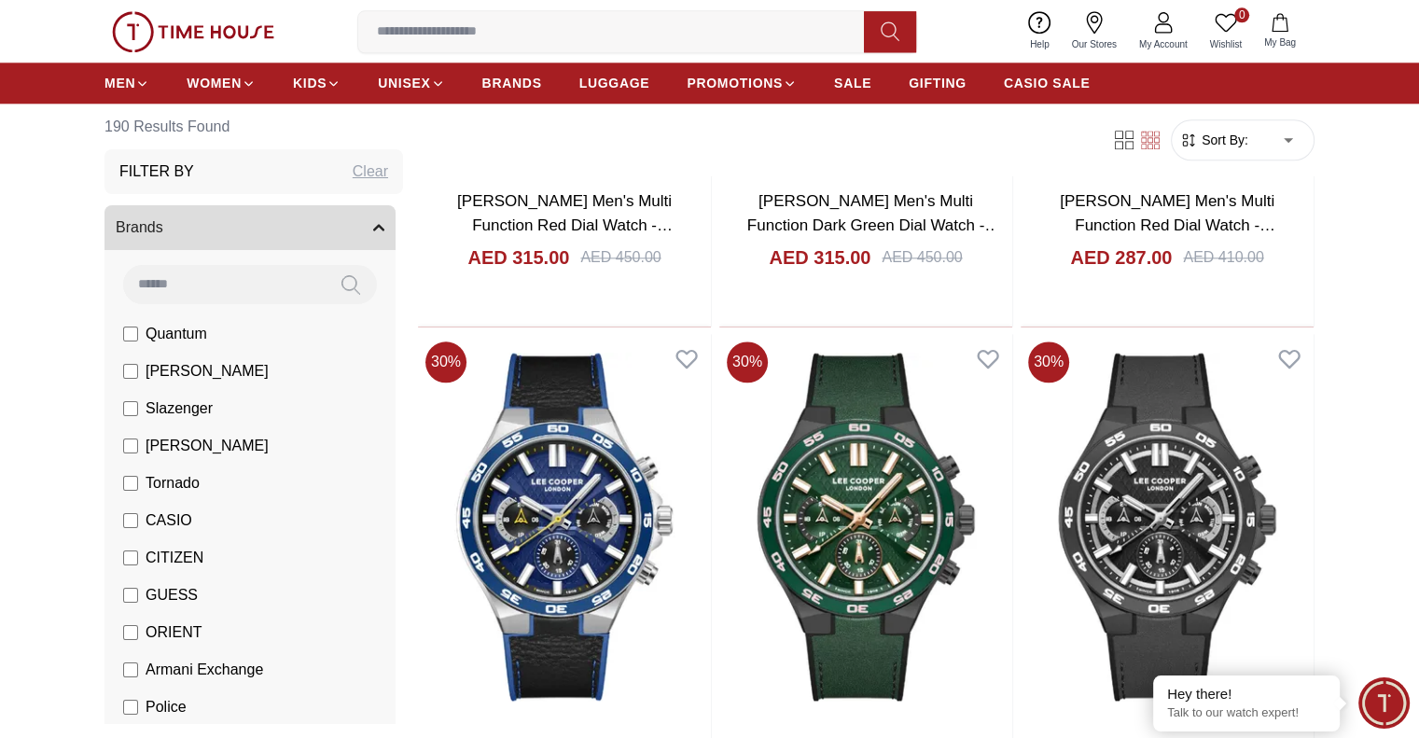
scroll to position [8676, 0]
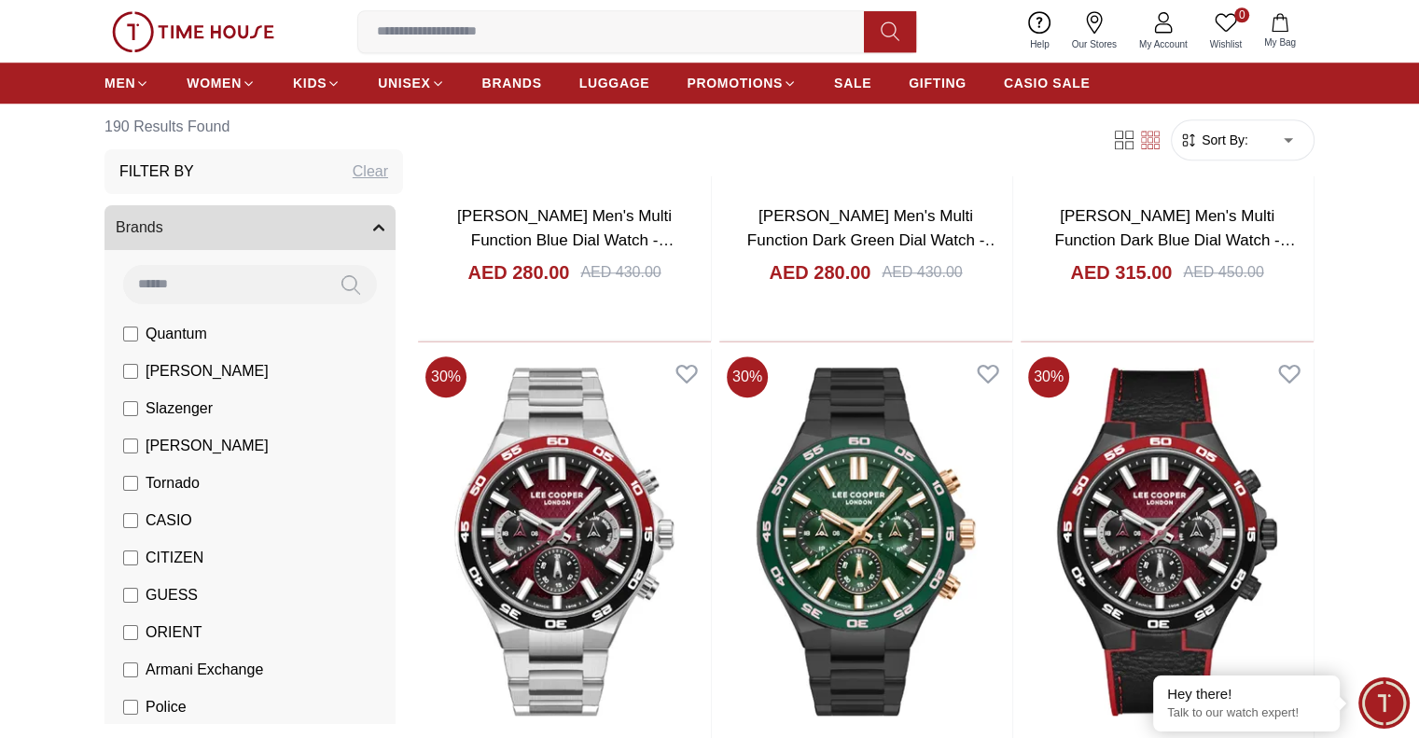
click at [546, 21] on input at bounding box center [618, 31] width 521 height 37
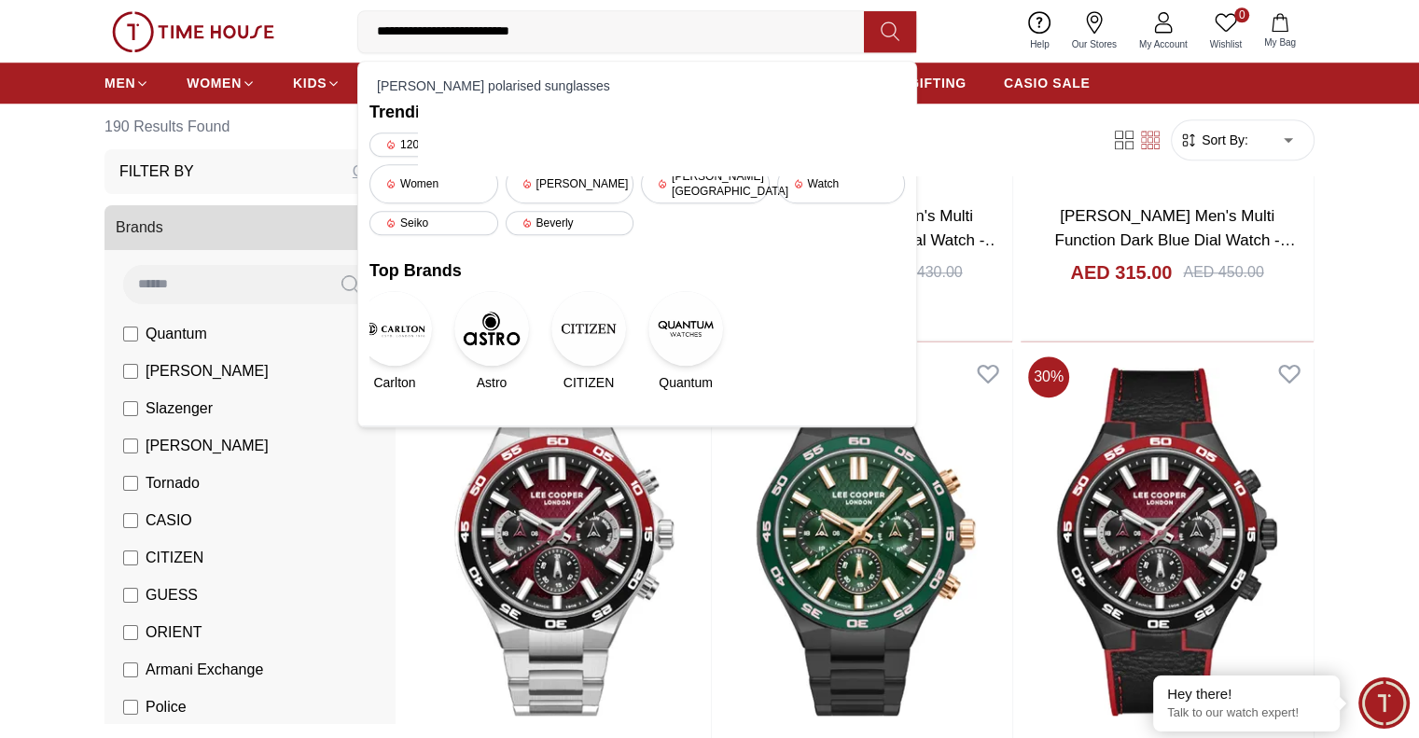
type input "**********"
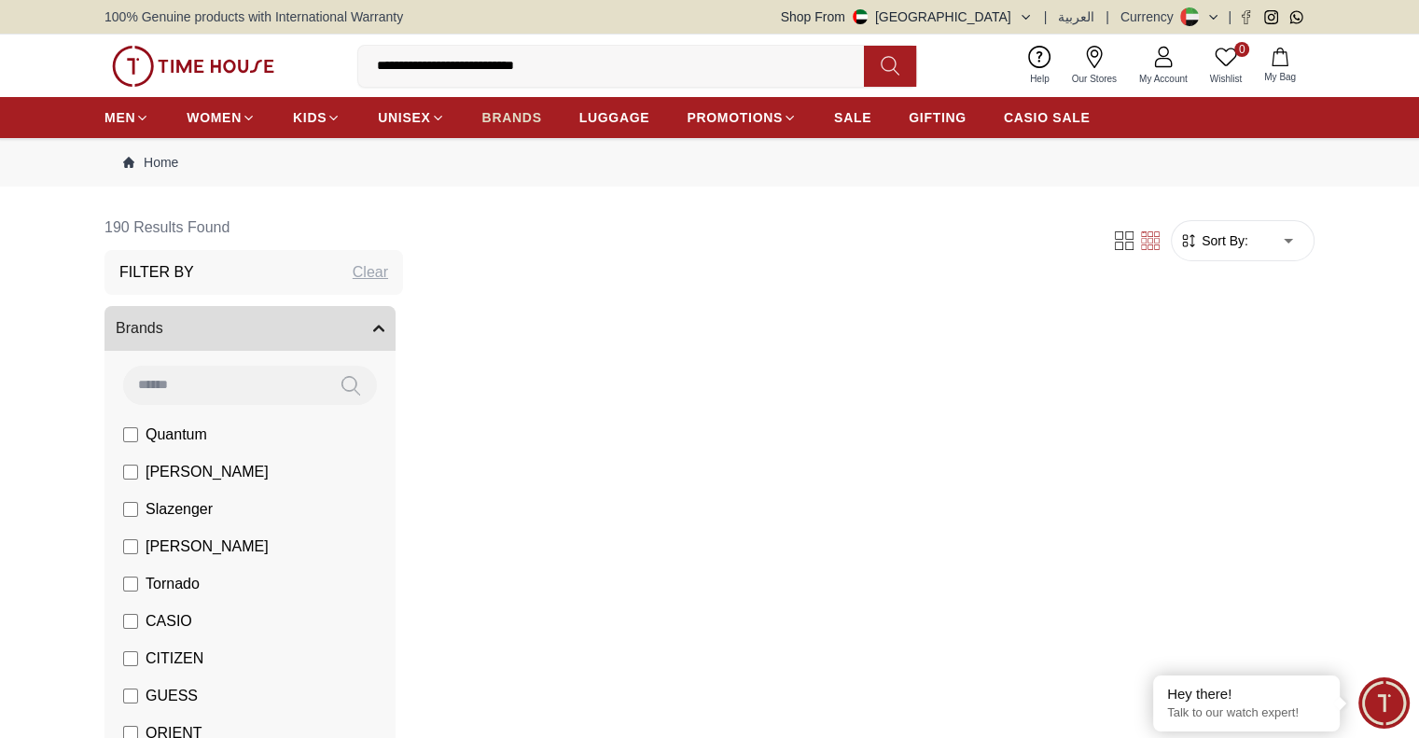
click at [502, 118] on span "BRANDS" at bounding box center [512, 117] width 60 height 19
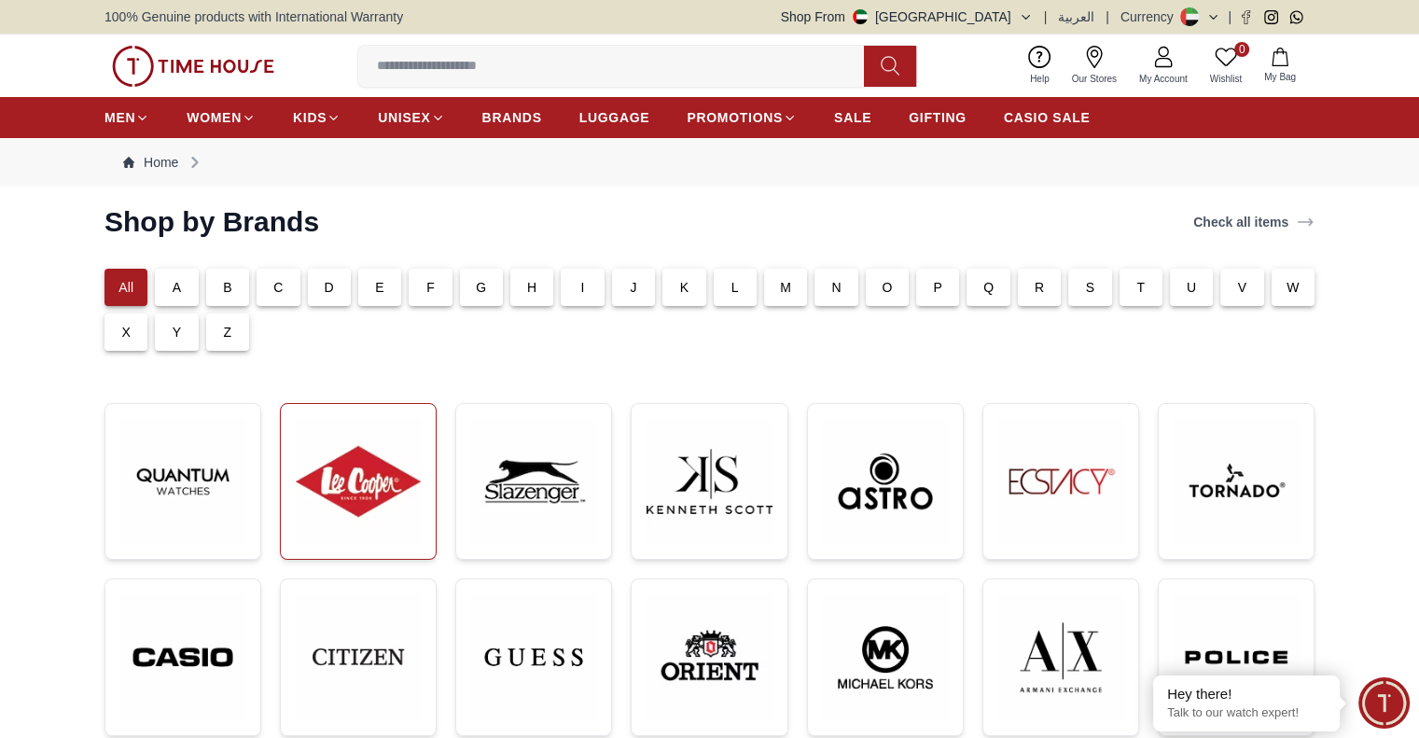
click at [374, 477] on img at bounding box center [358, 481] width 125 height 125
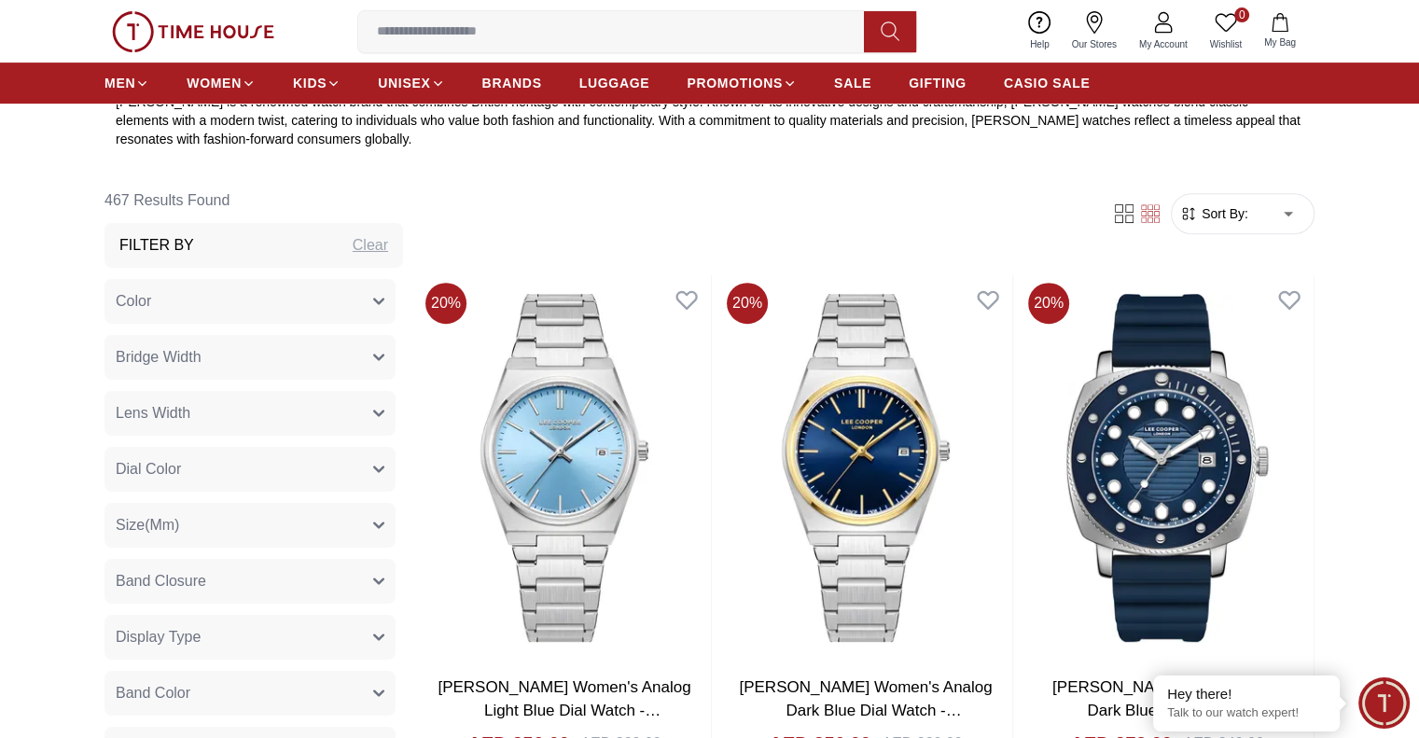
scroll to position [187, 0]
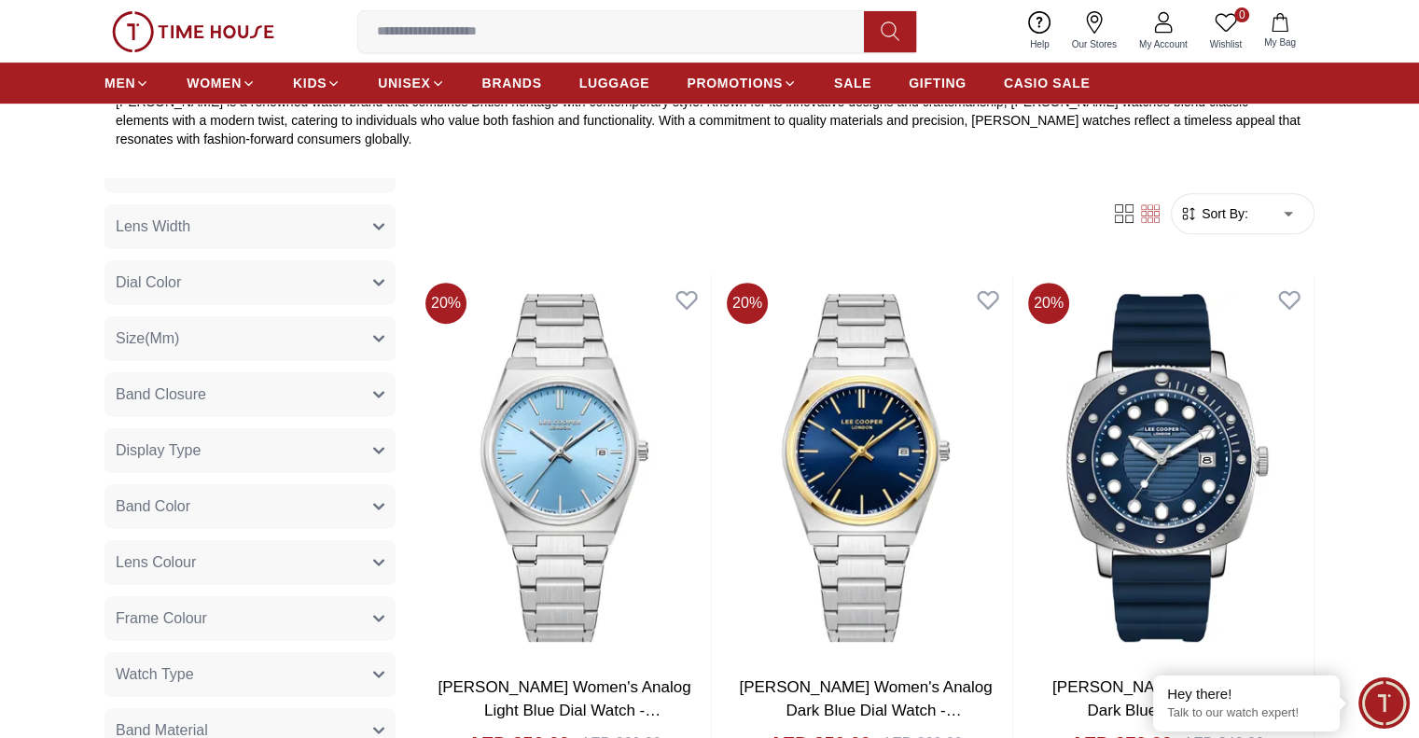
click at [216, 510] on button "Band Color" at bounding box center [249, 506] width 291 height 45
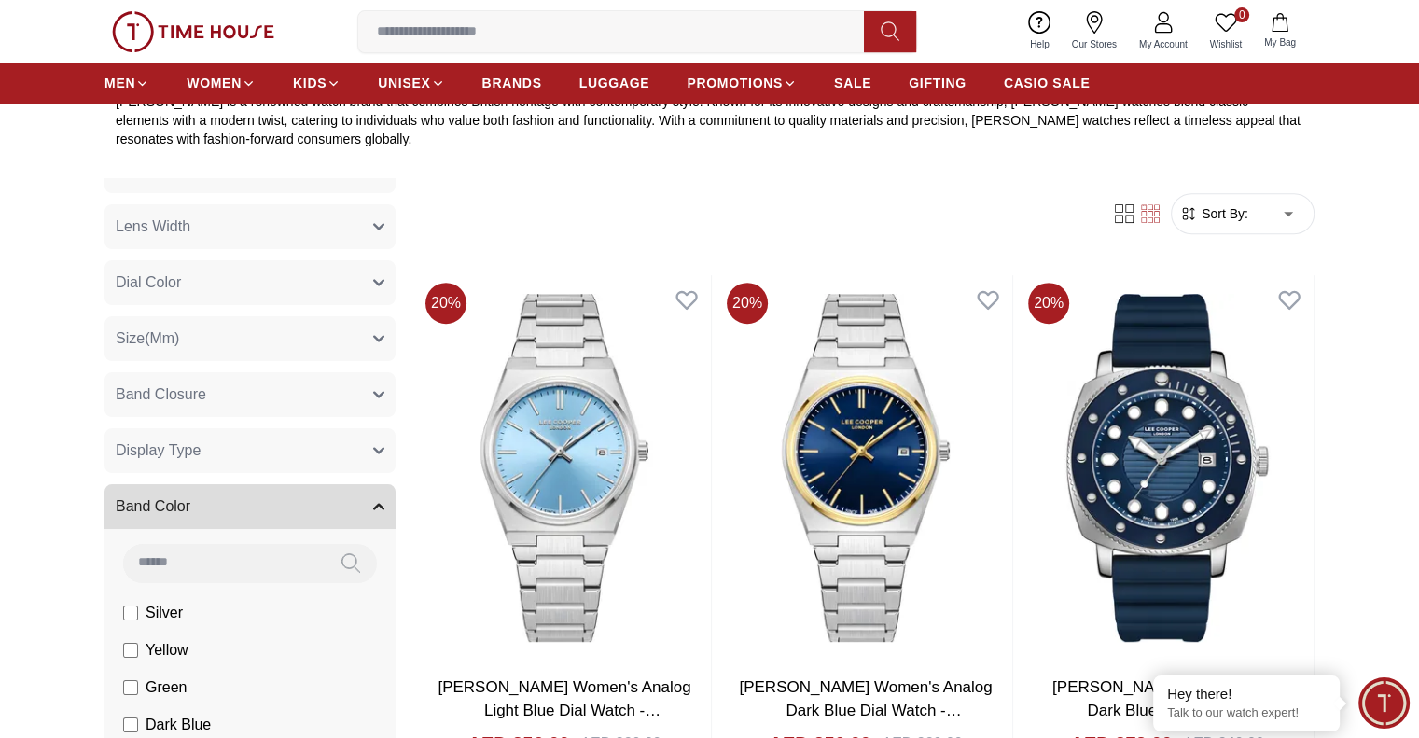
click at [216, 510] on button "Band Color" at bounding box center [249, 506] width 291 height 45
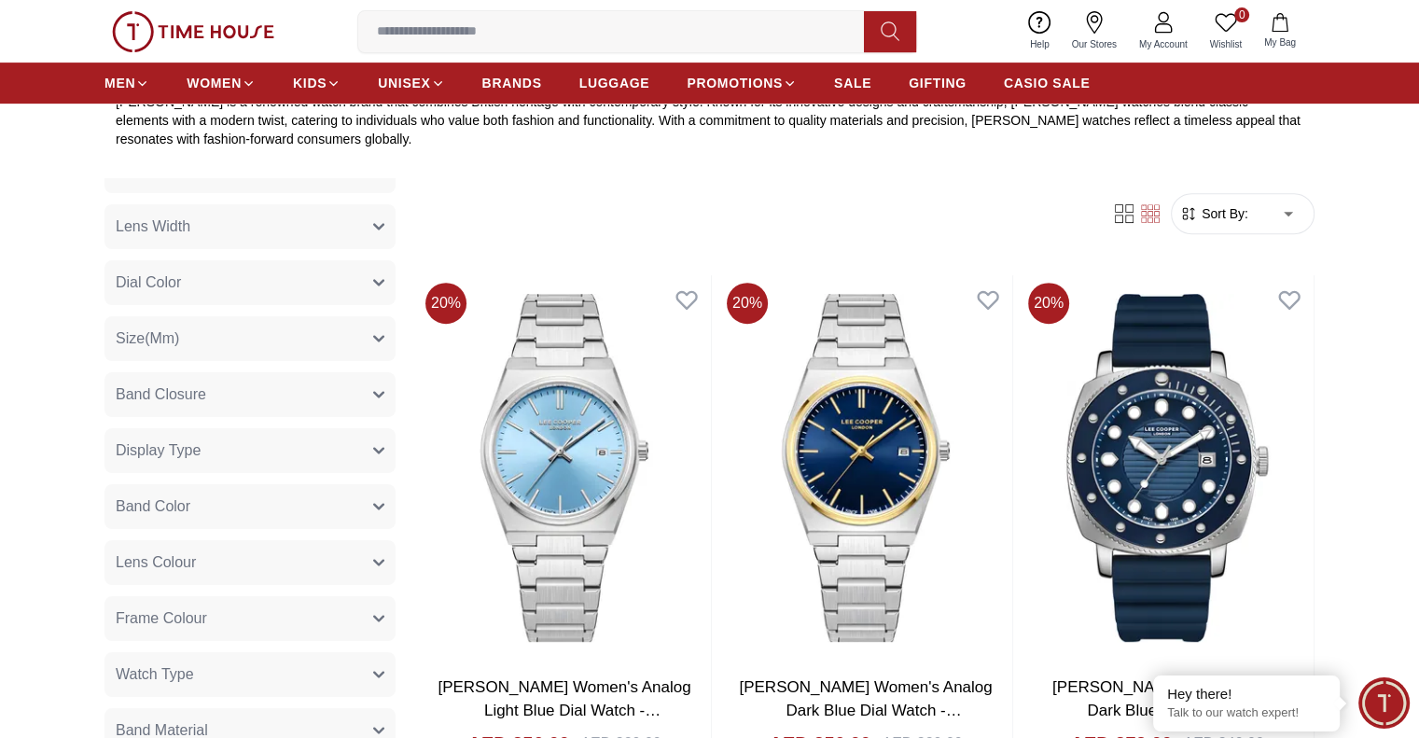
scroll to position [373, 0]
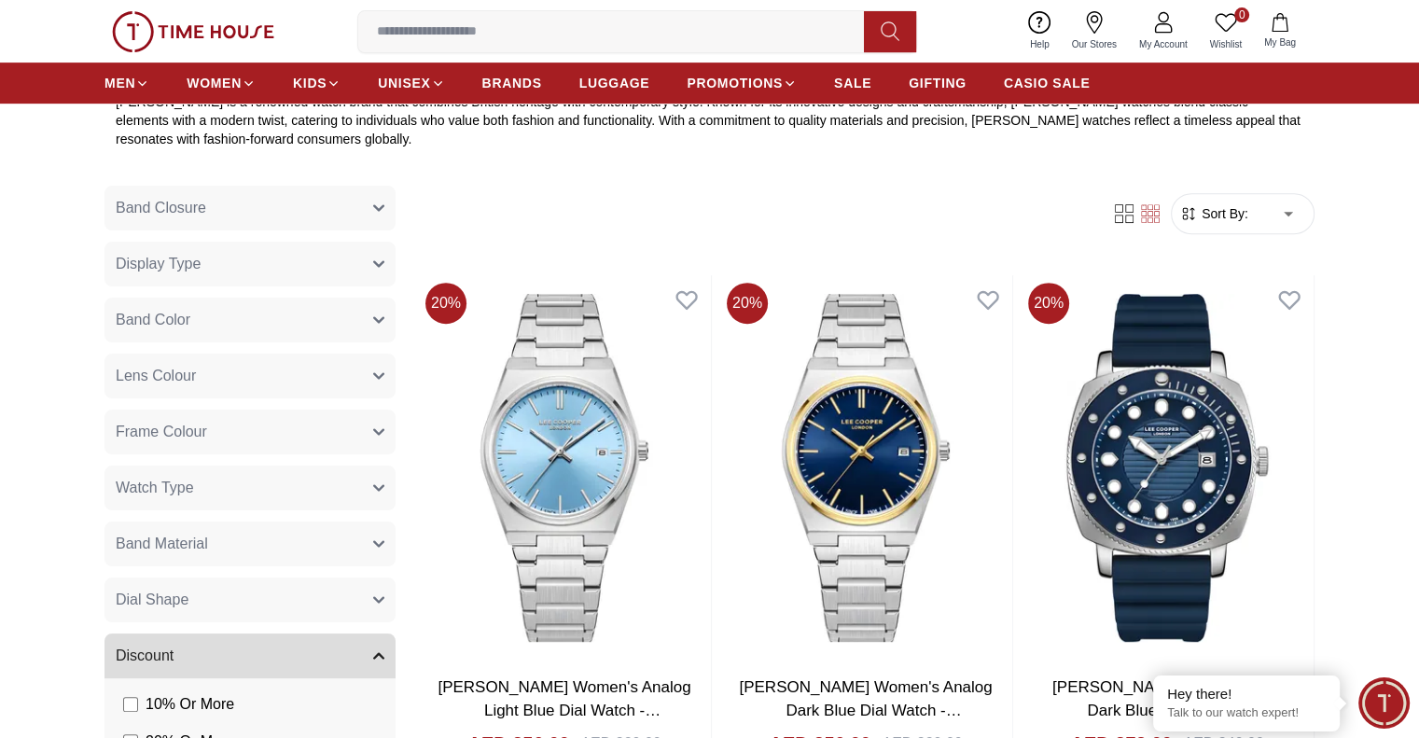
click at [210, 549] on button "Band Material" at bounding box center [249, 544] width 291 height 45
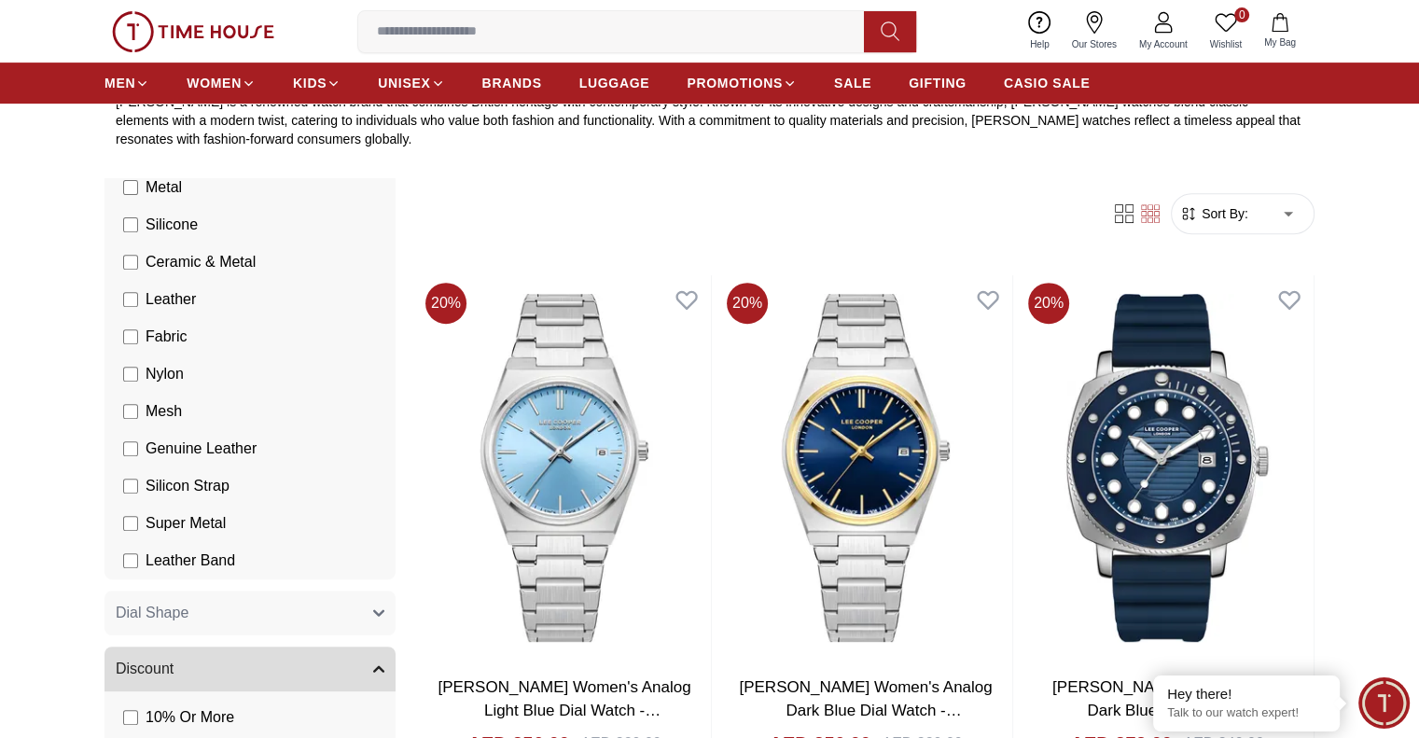
scroll to position [840, 0]
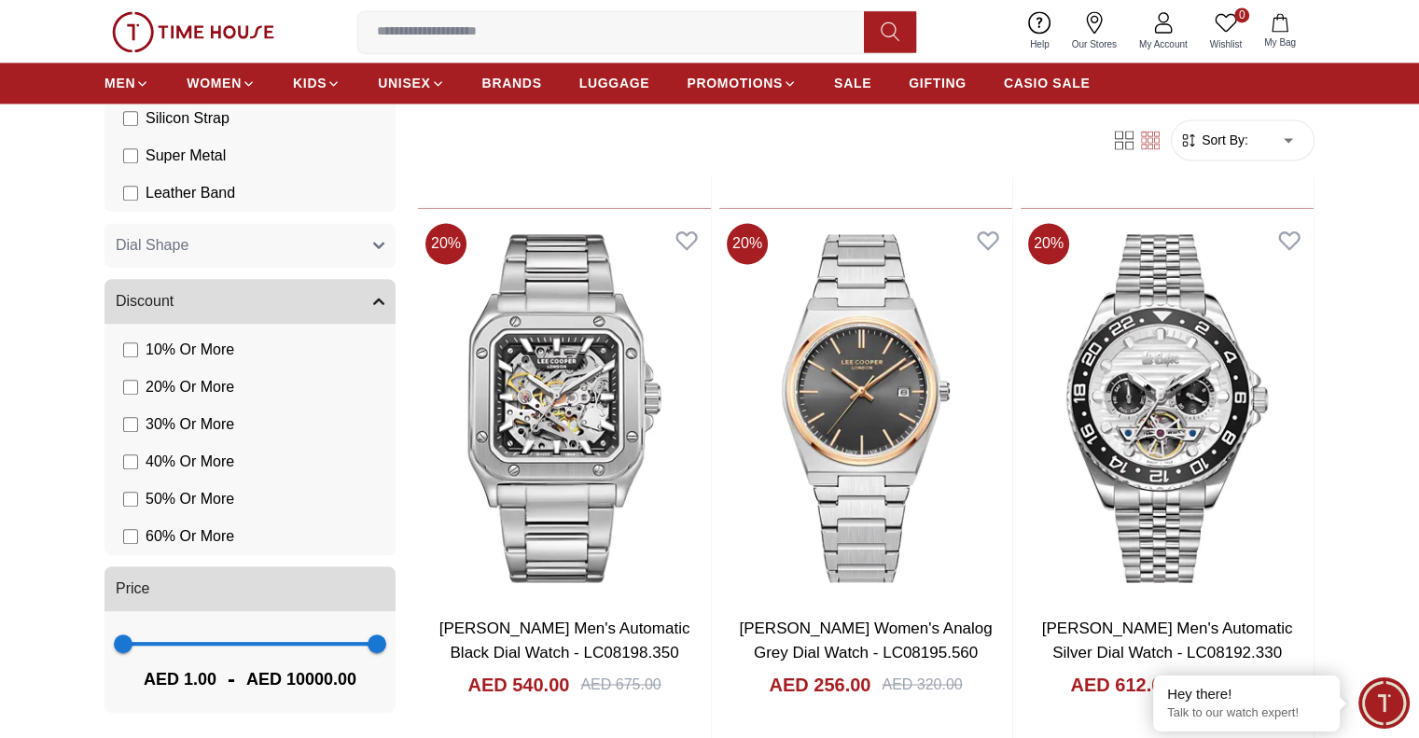
scroll to position [2985, 0]
